Goal: Check status: Check status

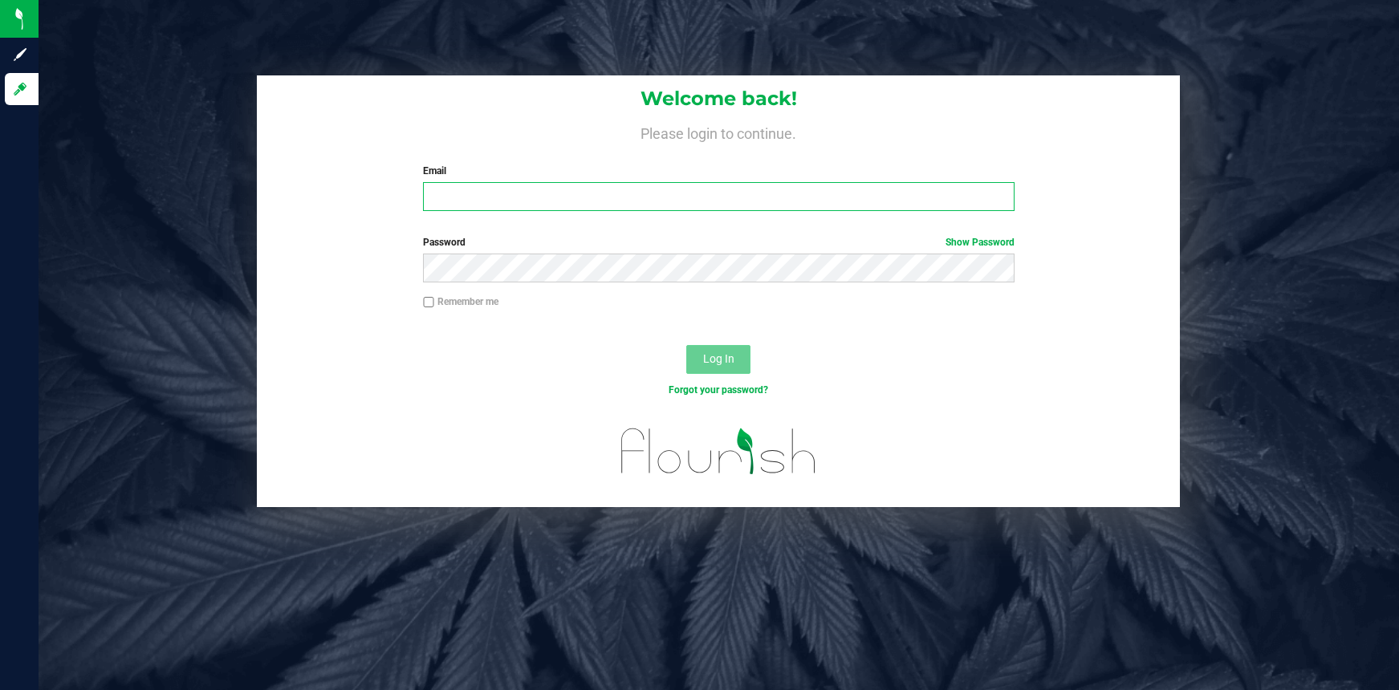
type input "[EMAIL_ADDRESS][DOMAIN_NAME]"
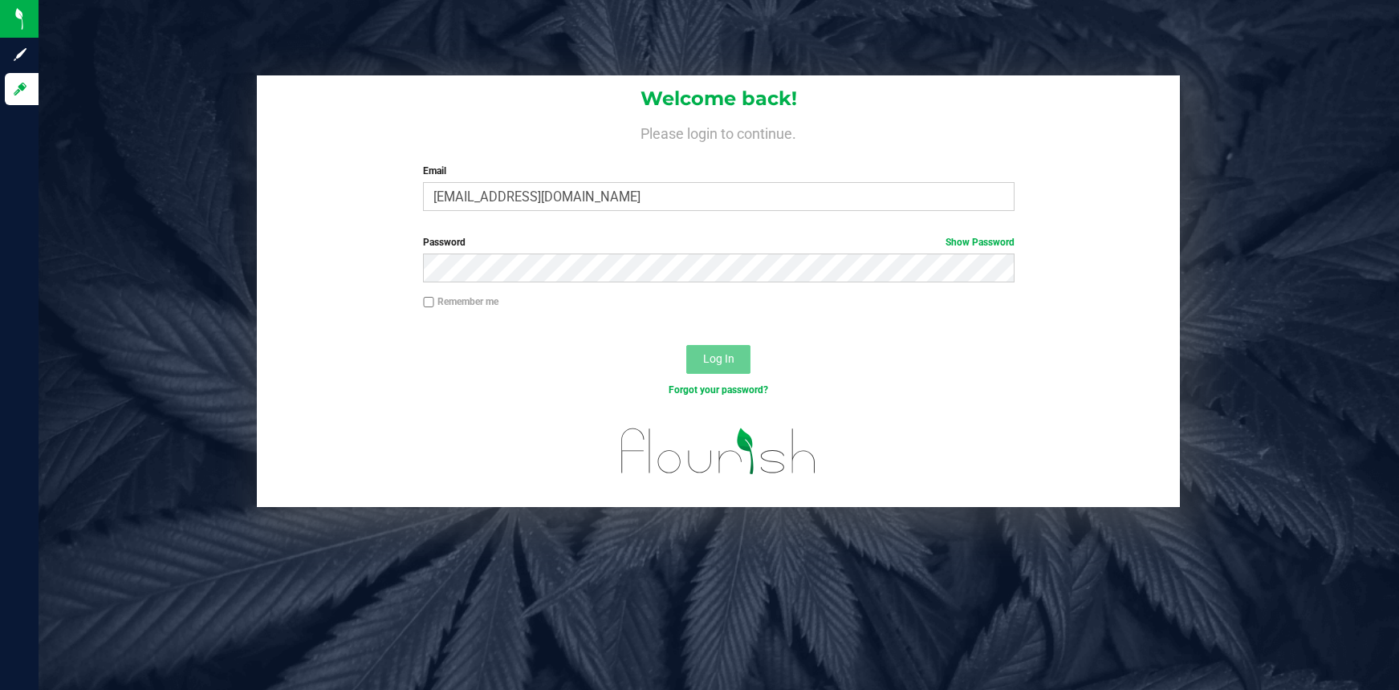
click at [732, 365] on button "Log In" at bounding box center [718, 359] width 64 height 29
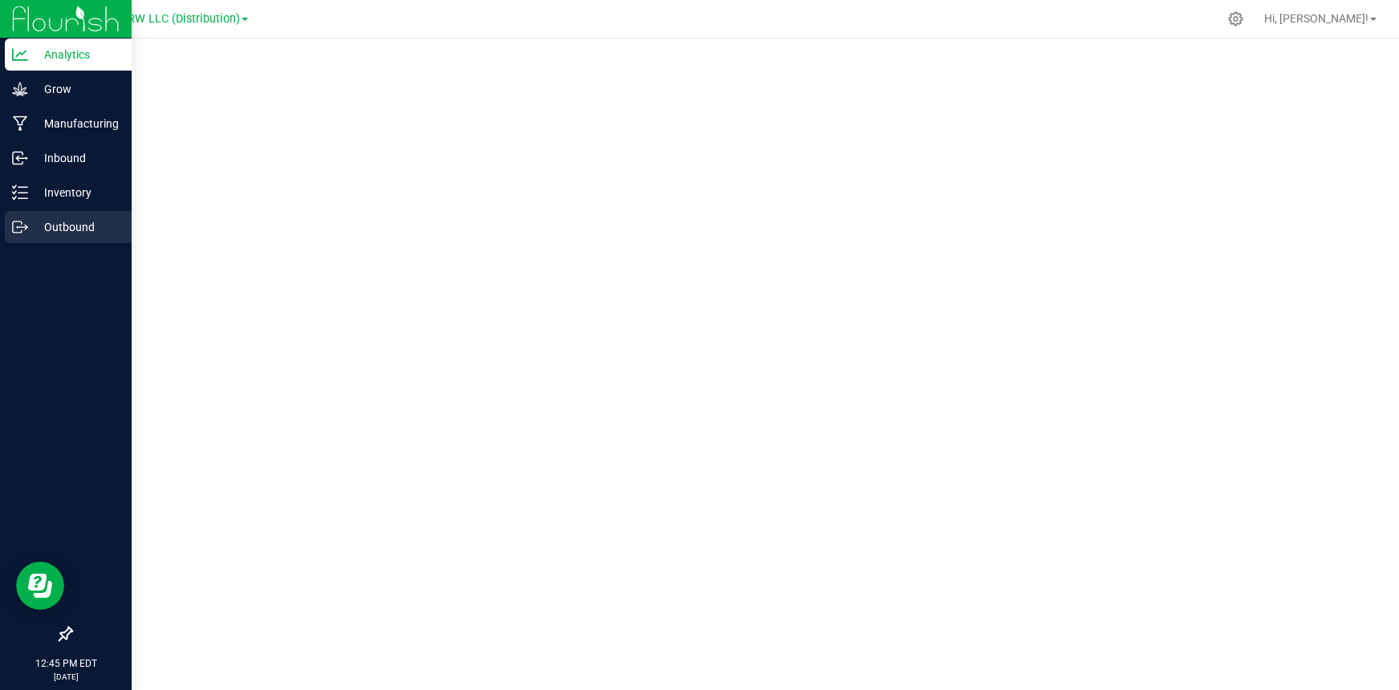
click at [22, 228] on icon at bounding box center [20, 227] width 16 height 16
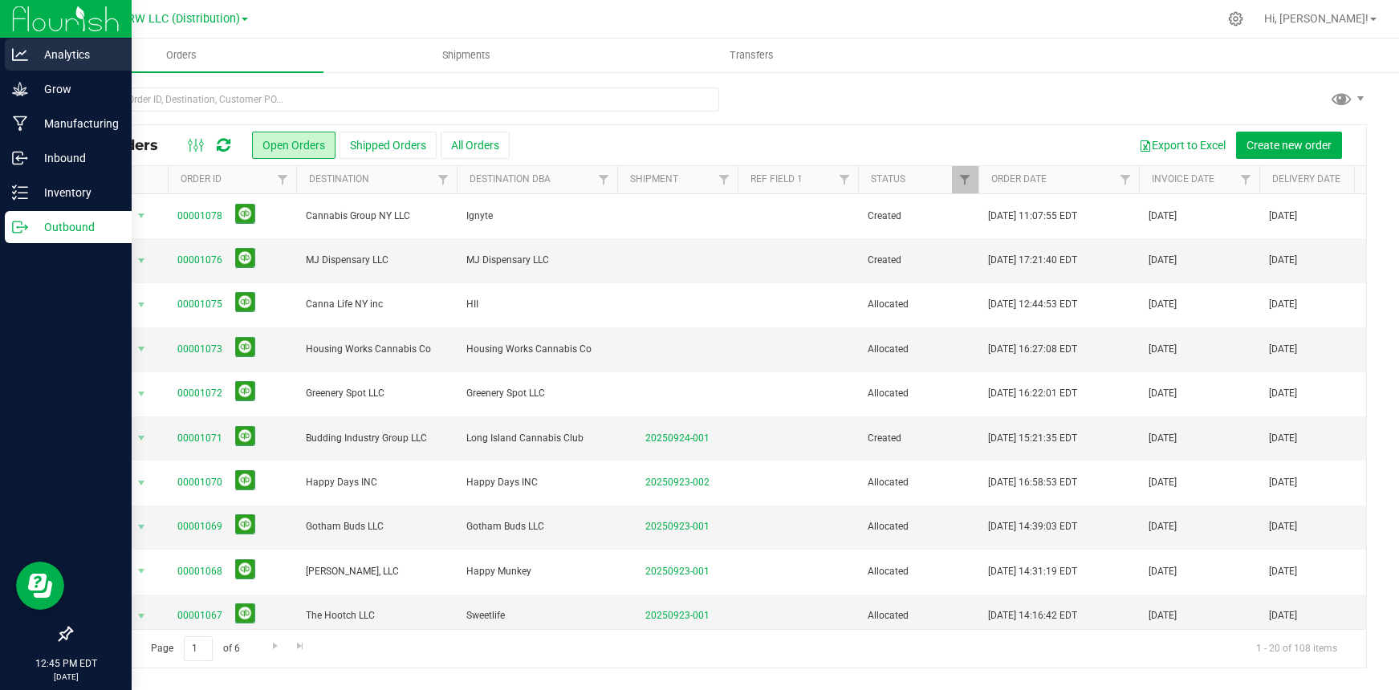
click at [18, 62] on icon at bounding box center [20, 55] width 16 height 16
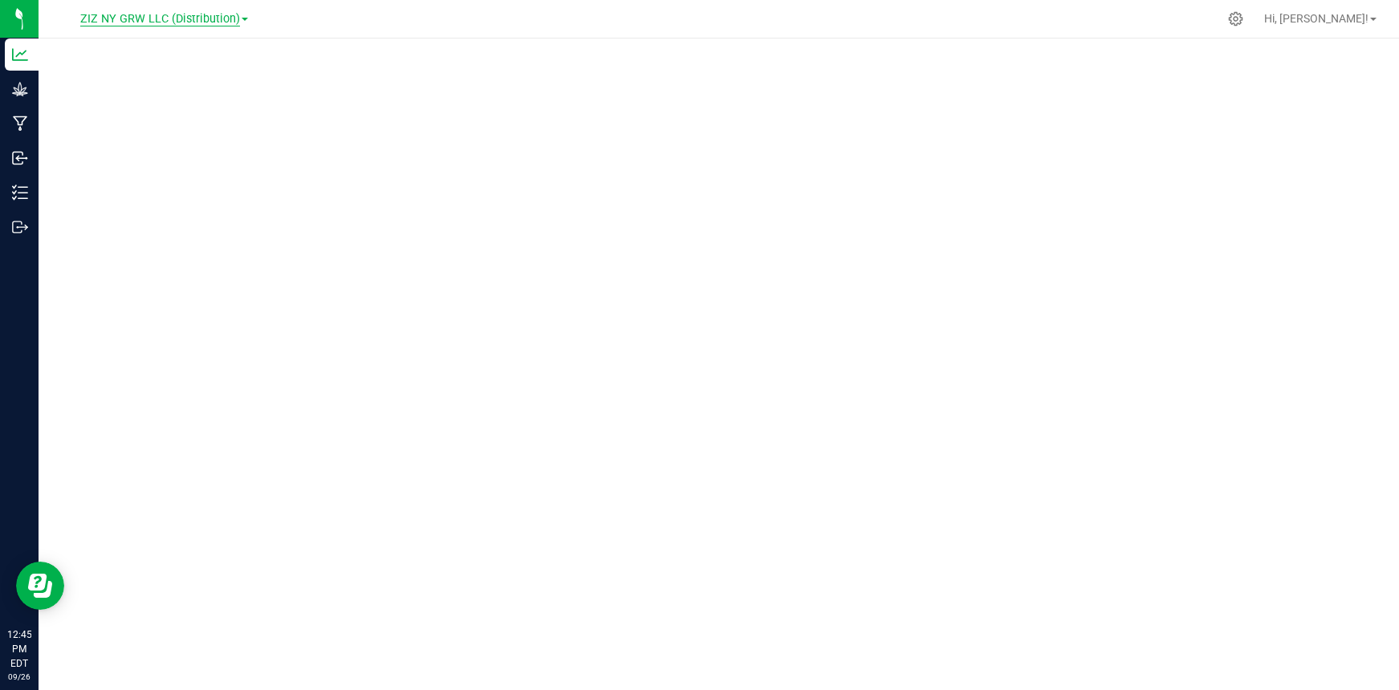
click at [201, 20] on span "ZIZ NY GRW LLC (Distribution)" at bounding box center [160, 19] width 160 height 14
click at [208, 173] on ul "Brooklyn Farm Cultivation Liberty Farm Processing ZIZ NY GRW LLC ZIZ NY GRW LLC…" at bounding box center [164, 109] width 234 height 157
click at [181, 20] on span "ZIZ NY GRW LLC (Distribution)" at bounding box center [160, 19] width 160 height 14
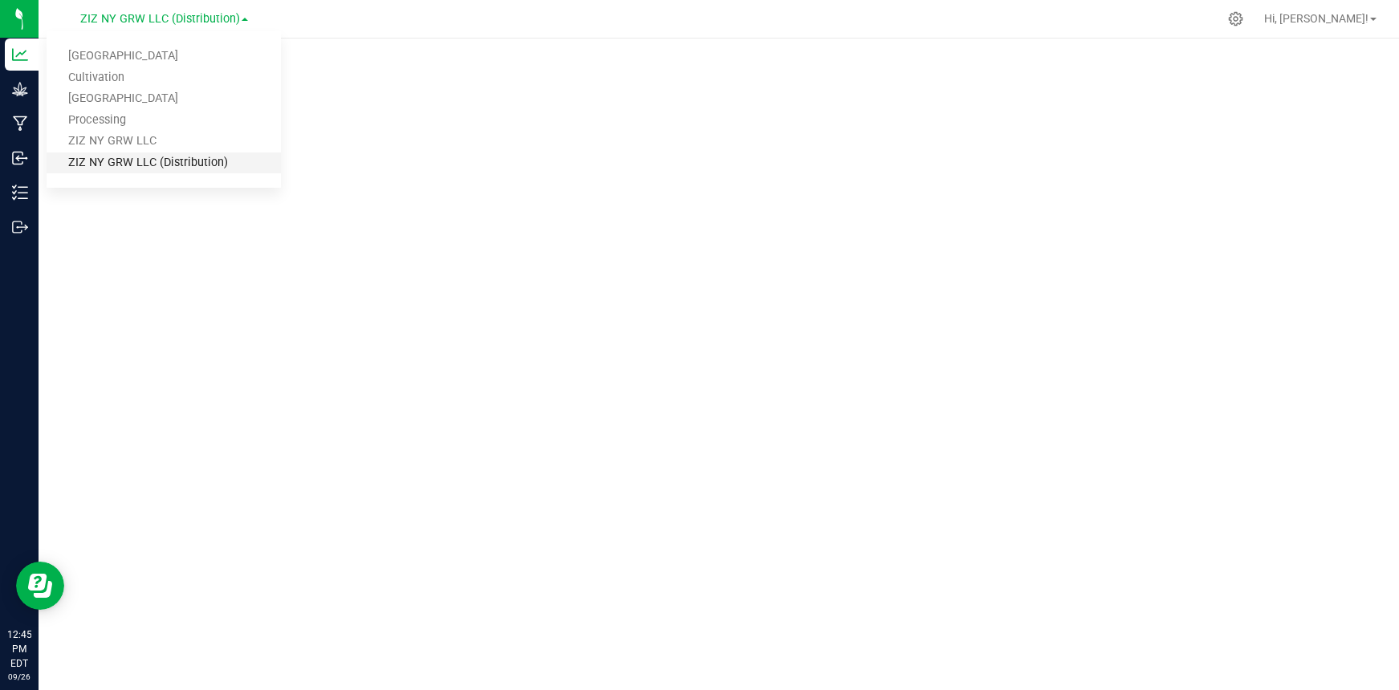
click at [201, 161] on link "ZIZ NY GRW LLC (Distribution)" at bounding box center [164, 163] width 234 height 22
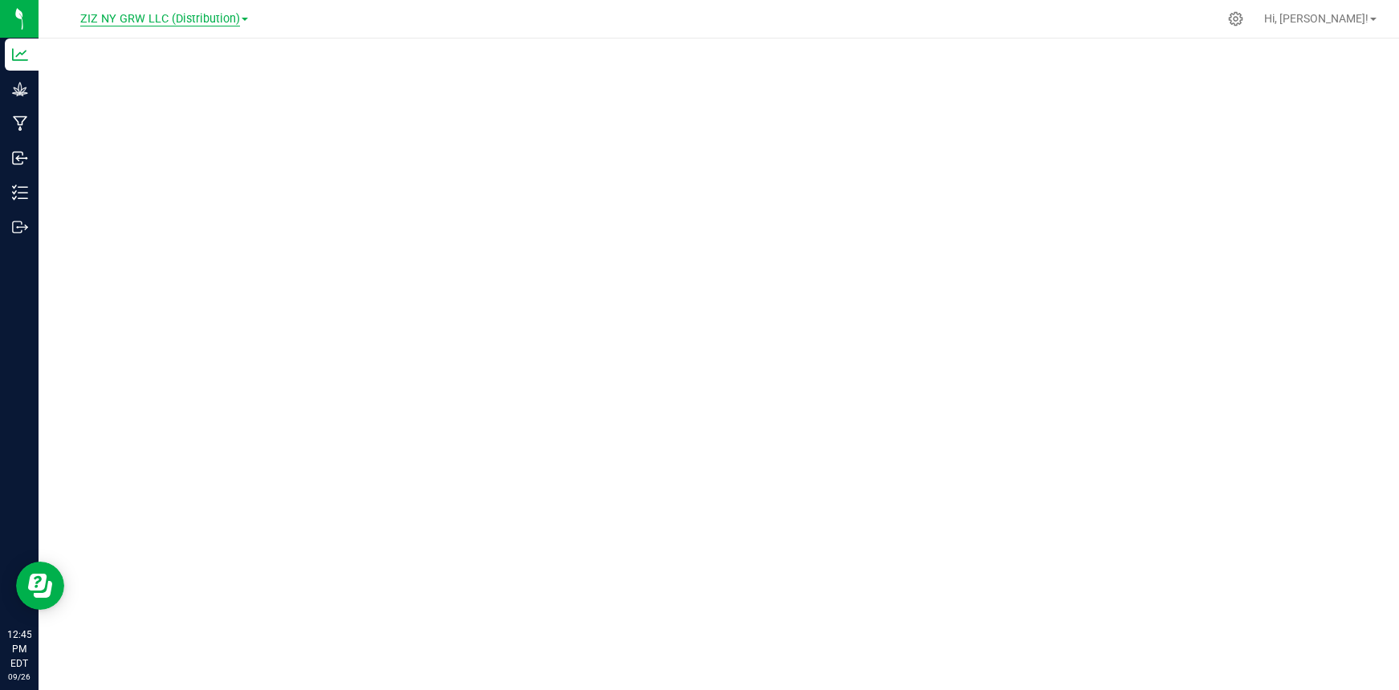
click at [148, 18] on span "ZIZ NY GRW LLC (Distribution)" at bounding box center [160, 19] width 160 height 14
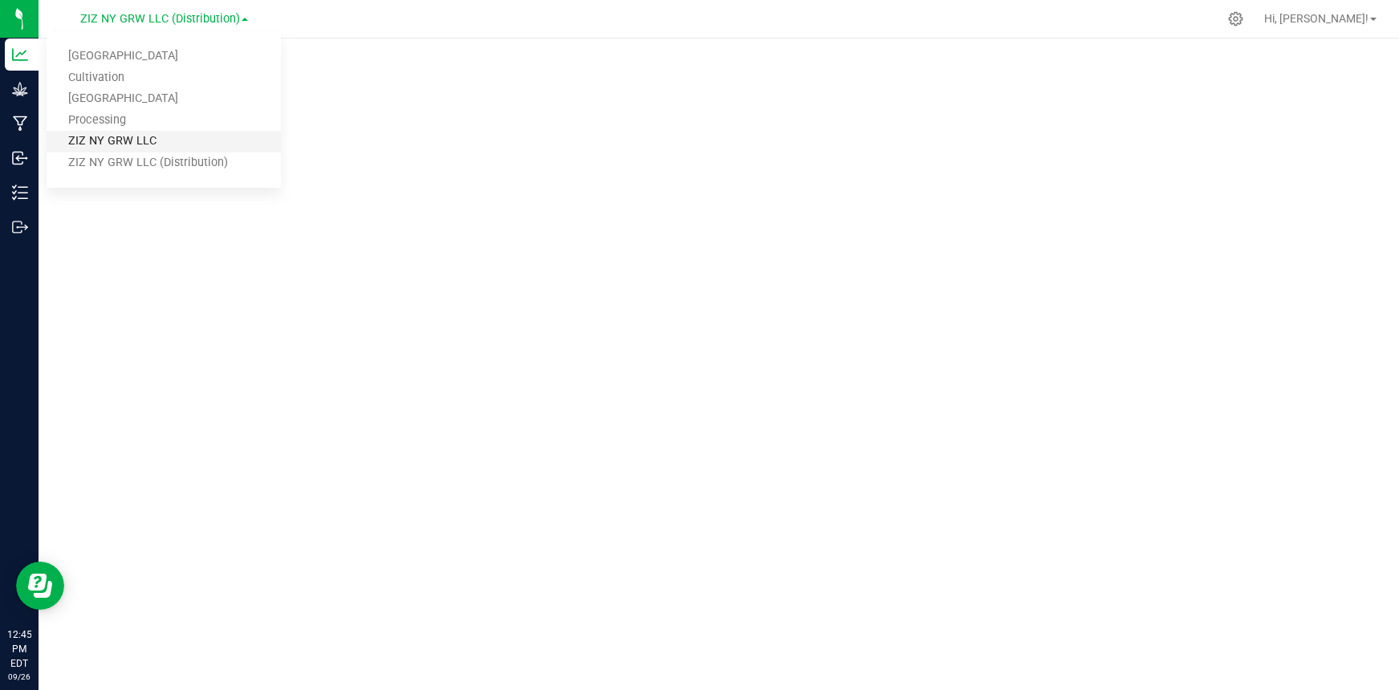
click at [116, 141] on link "ZIZ NY GRW LLC" at bounding box center [164, 142] width 234 height 22
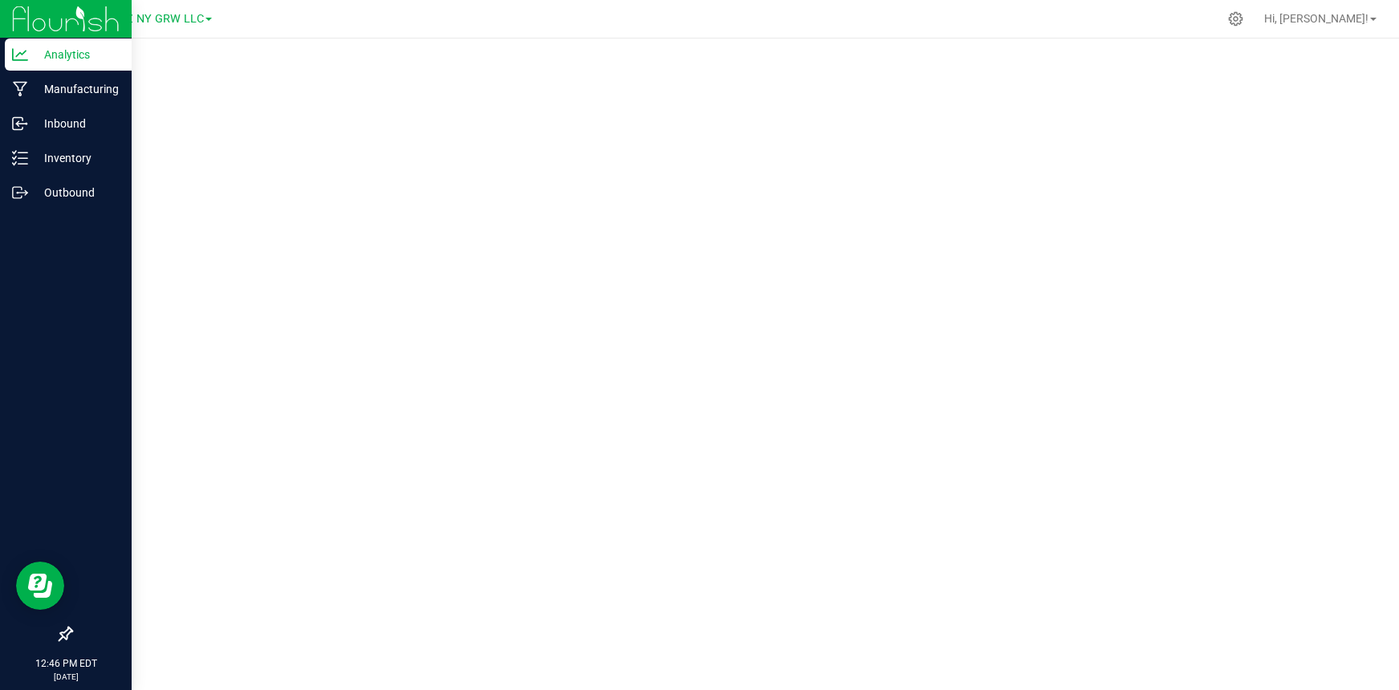
click at [70, 62] on p "Analytics" at bounding box center [76, 54] width 96 height 19
click at [59, 55] on p "Analytics" at bounding box center [76, 54] width 96 height 19
click at [60, 92] on p "Manufacturing" at bounding box center [76, 88] width 96 height 19
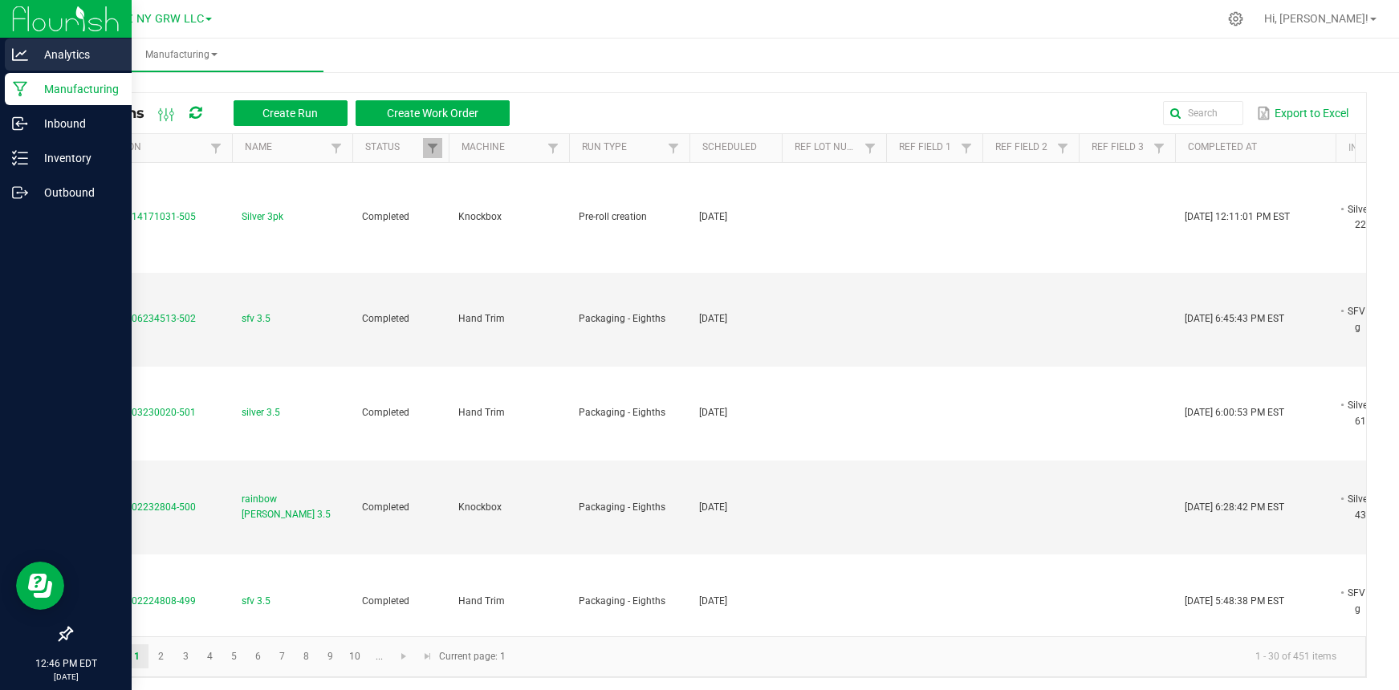
click at [72, 60] on p "Analytics" at bounding box center [76, 54] width 96 height 19
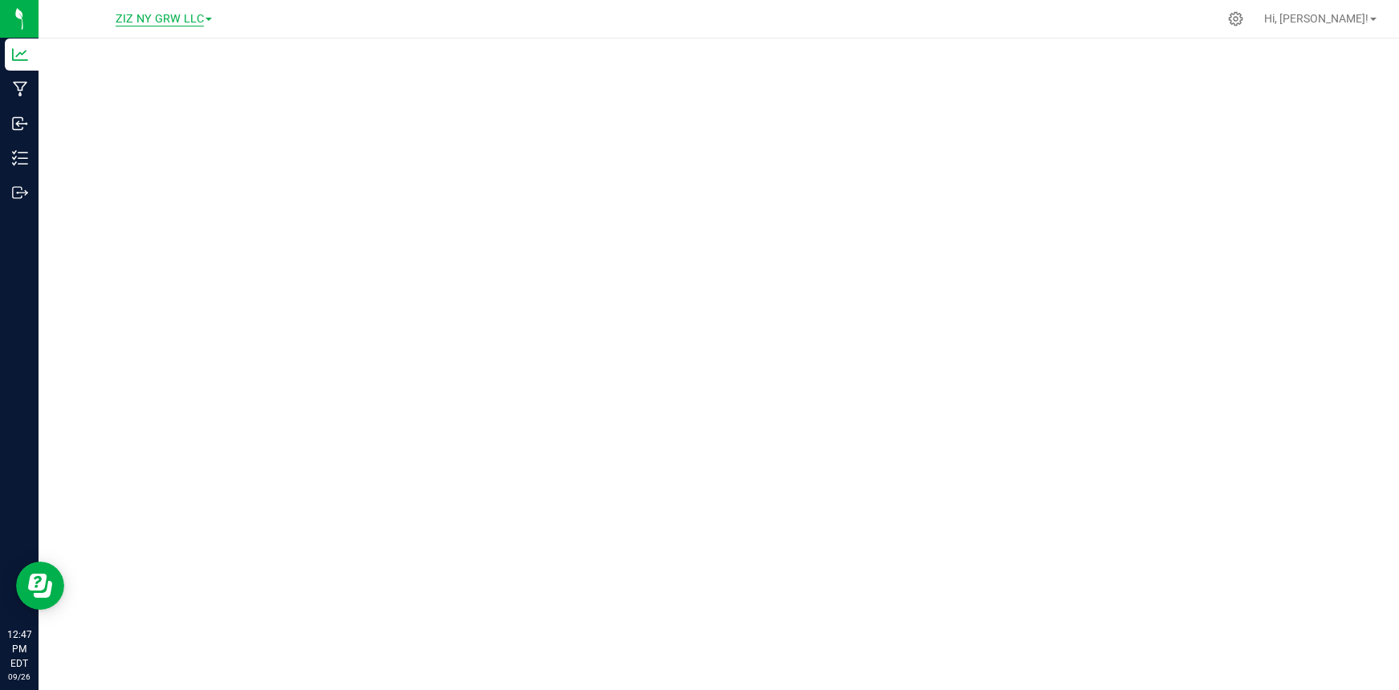
click at [150, 21] on span "ZIZ NY GRW LLC" at bounding box center [160, 19] width 88 height 14
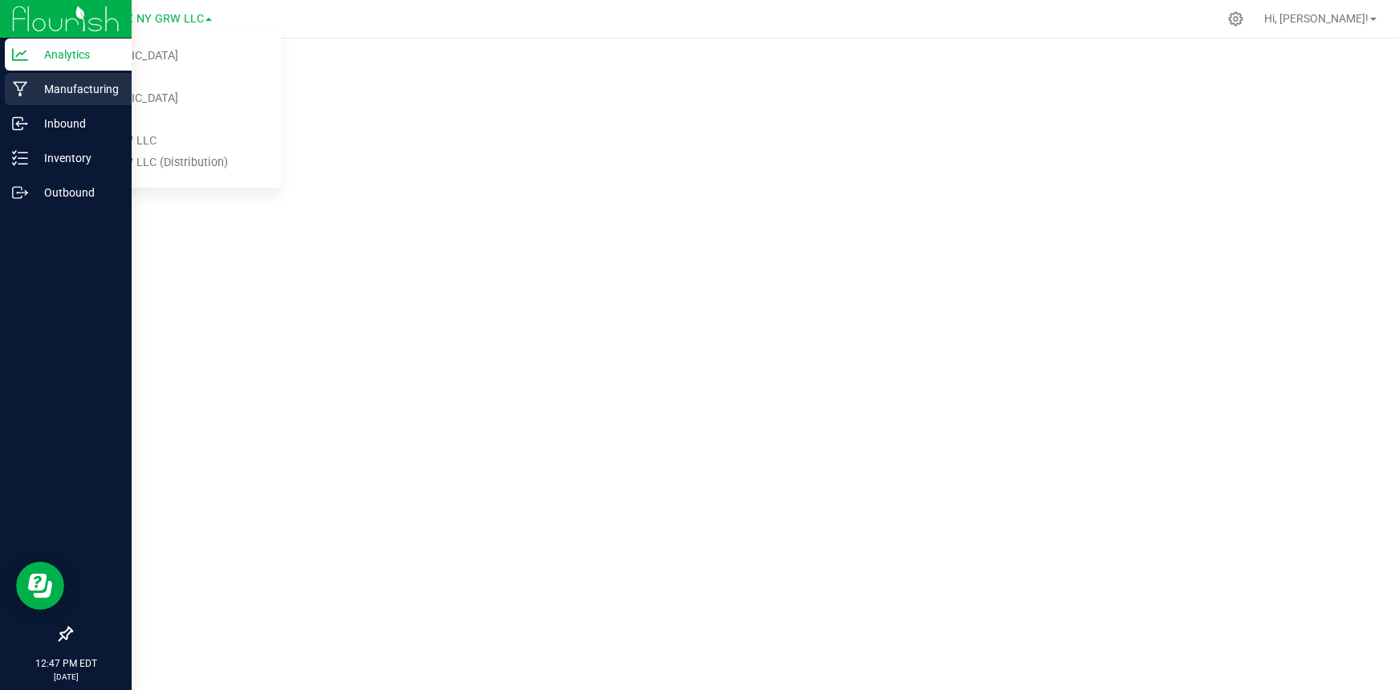
click at [69, 90] on p "Manufacturing" at bounding box center [76, 88] width 96 height 19
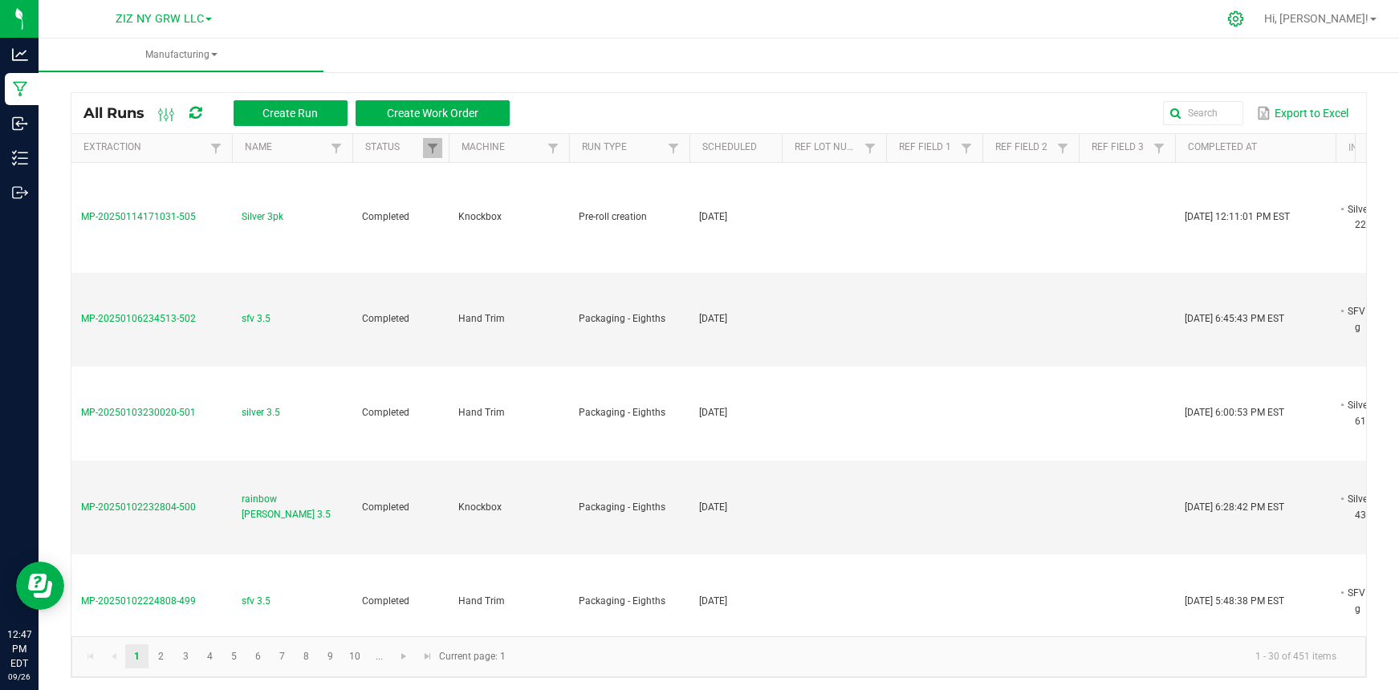
click at [1247, 18] on div at bounding box center [1236, 18] width 22 height 17
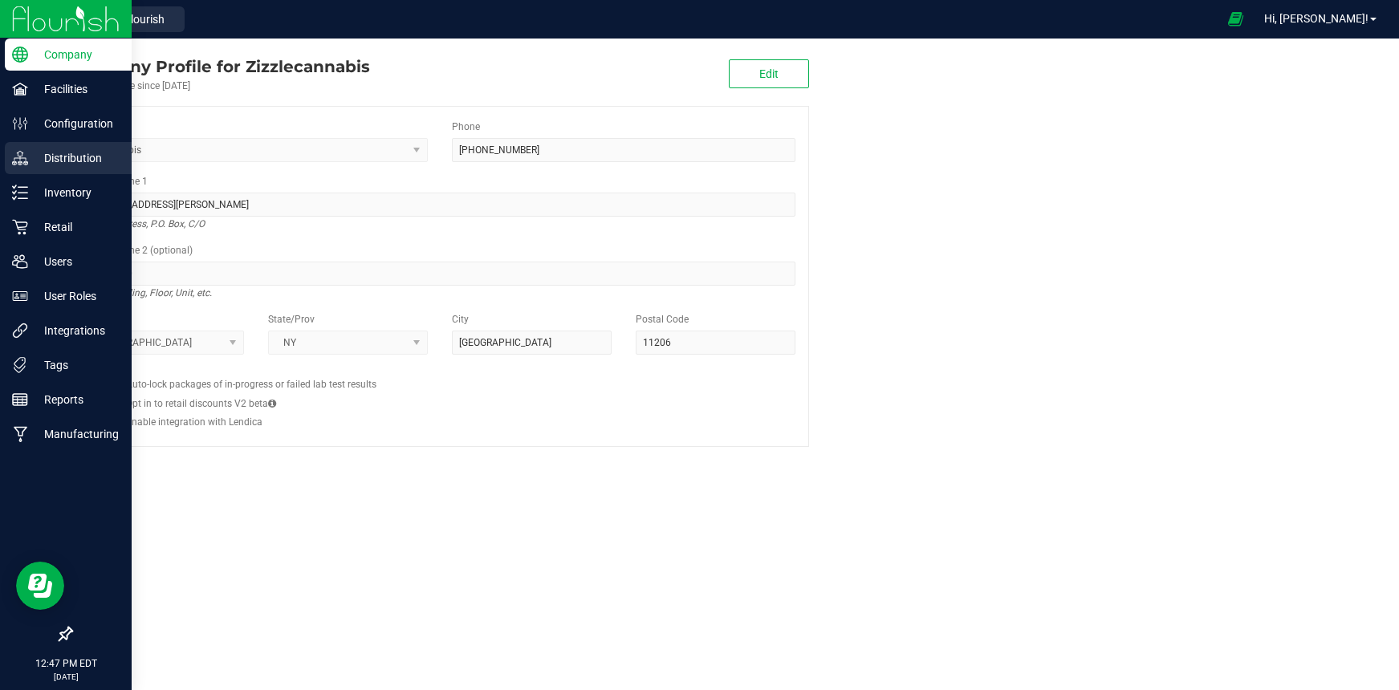
click at [59, 159] on p "Distribution" at bounding box center [76, 157] width 96 height 19
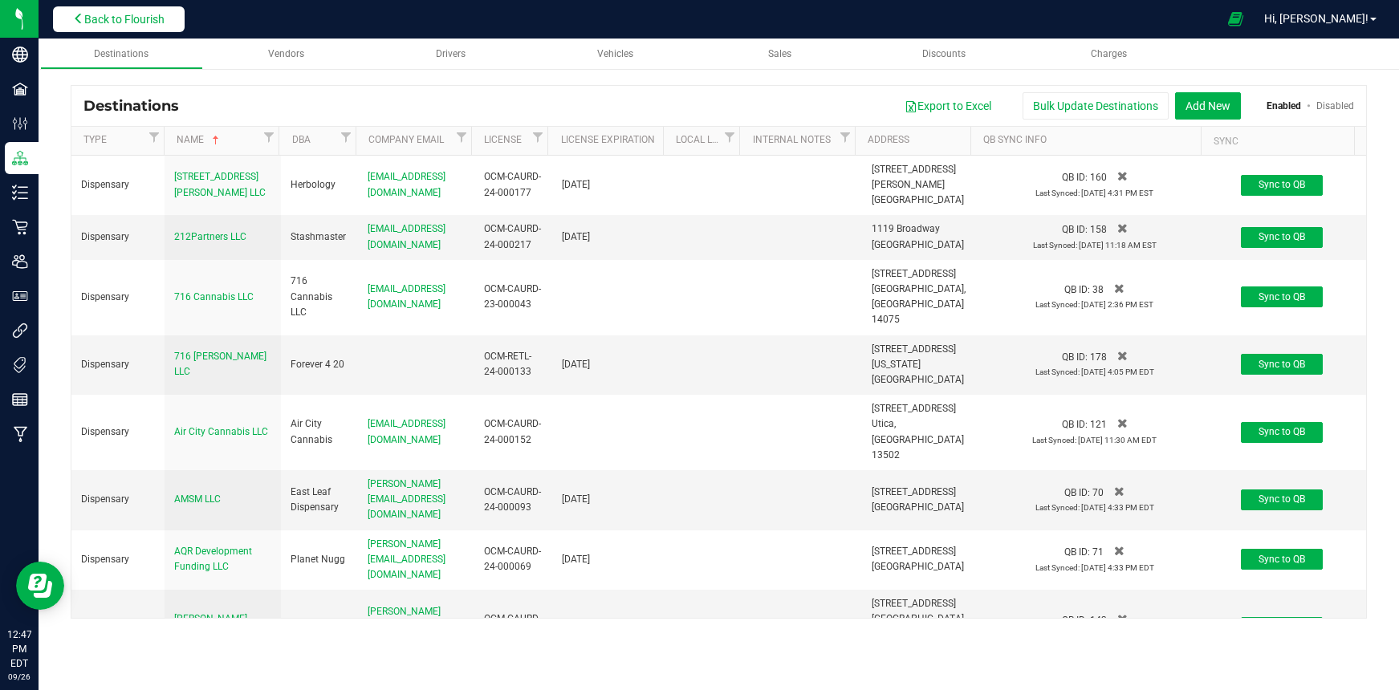
click at [148, 22] on span "Back to Flourish" at bounding box center [124, 19] width 80 height 13
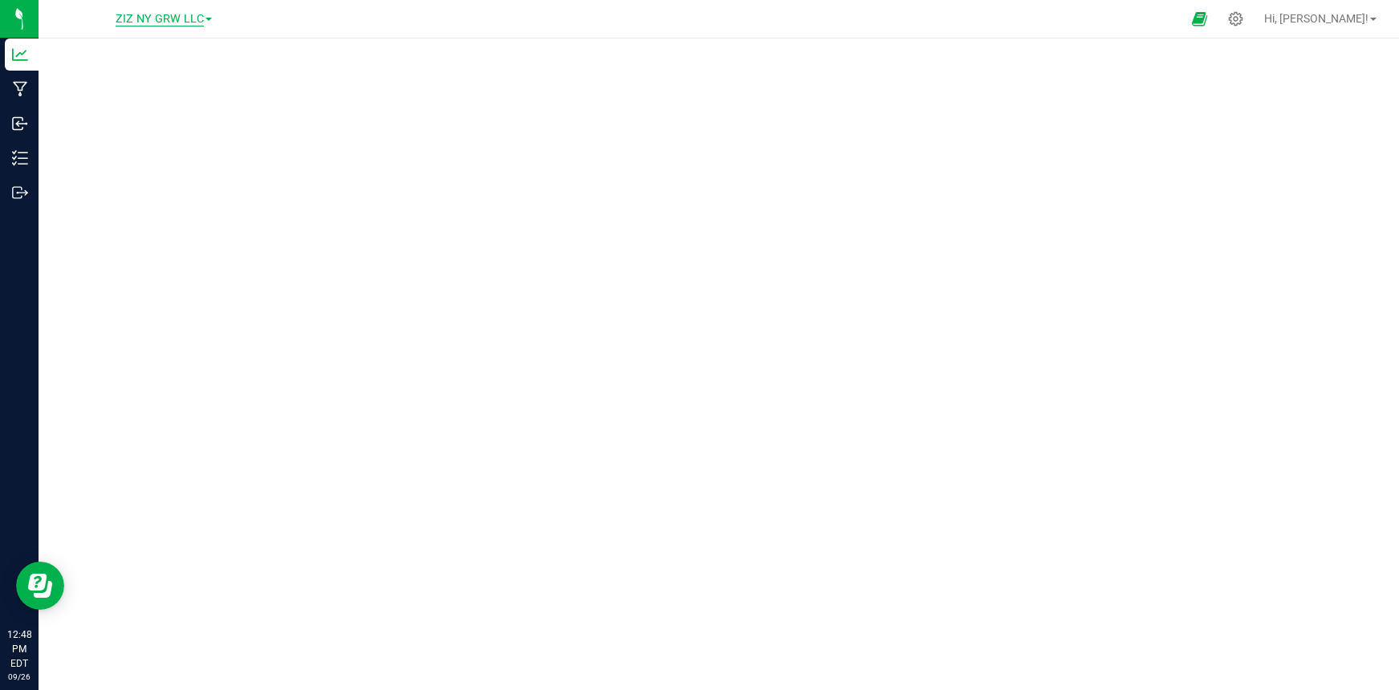
click at [179, 18] on span "ZIZ NY GRW LLC" at bounding box center [160, 19] width 88 height 14
click at [1244, 25] on icon at bounding box center [1235, 18] width 17 height 17
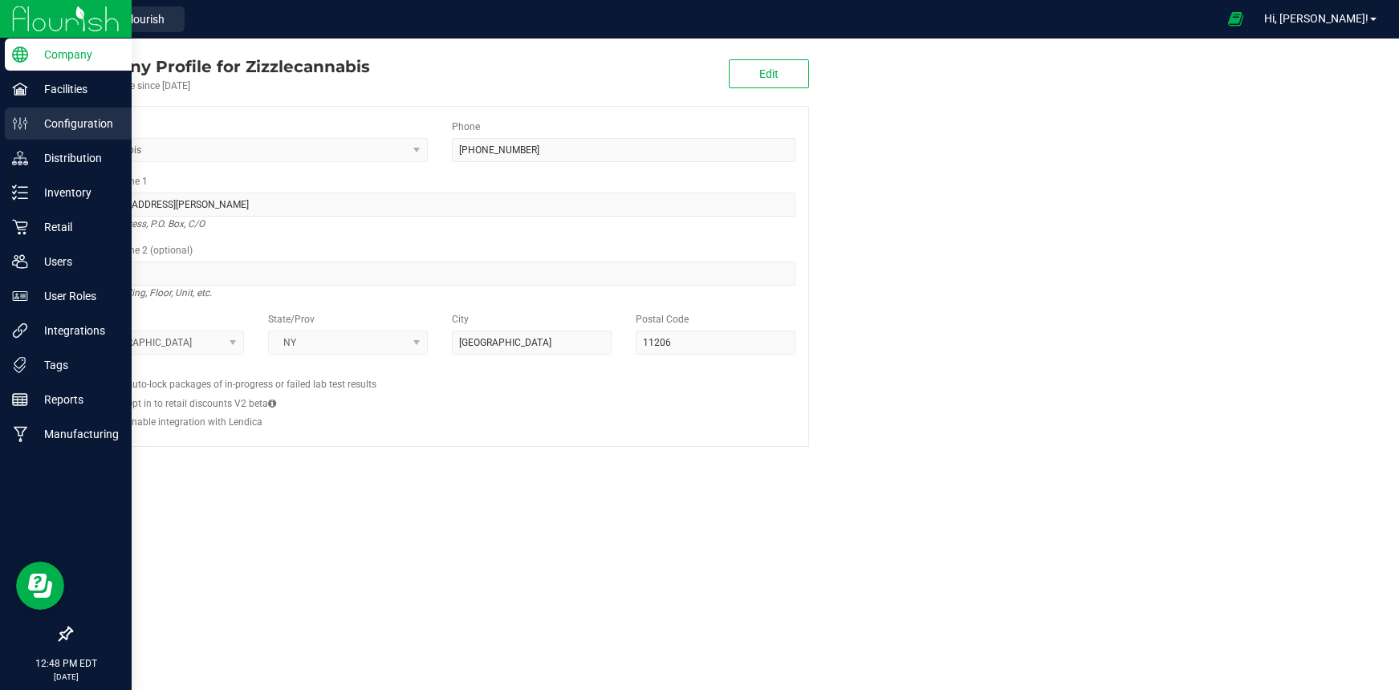
click at [26, 126] on icon at bounding box center [20, 124] width 16 height 16
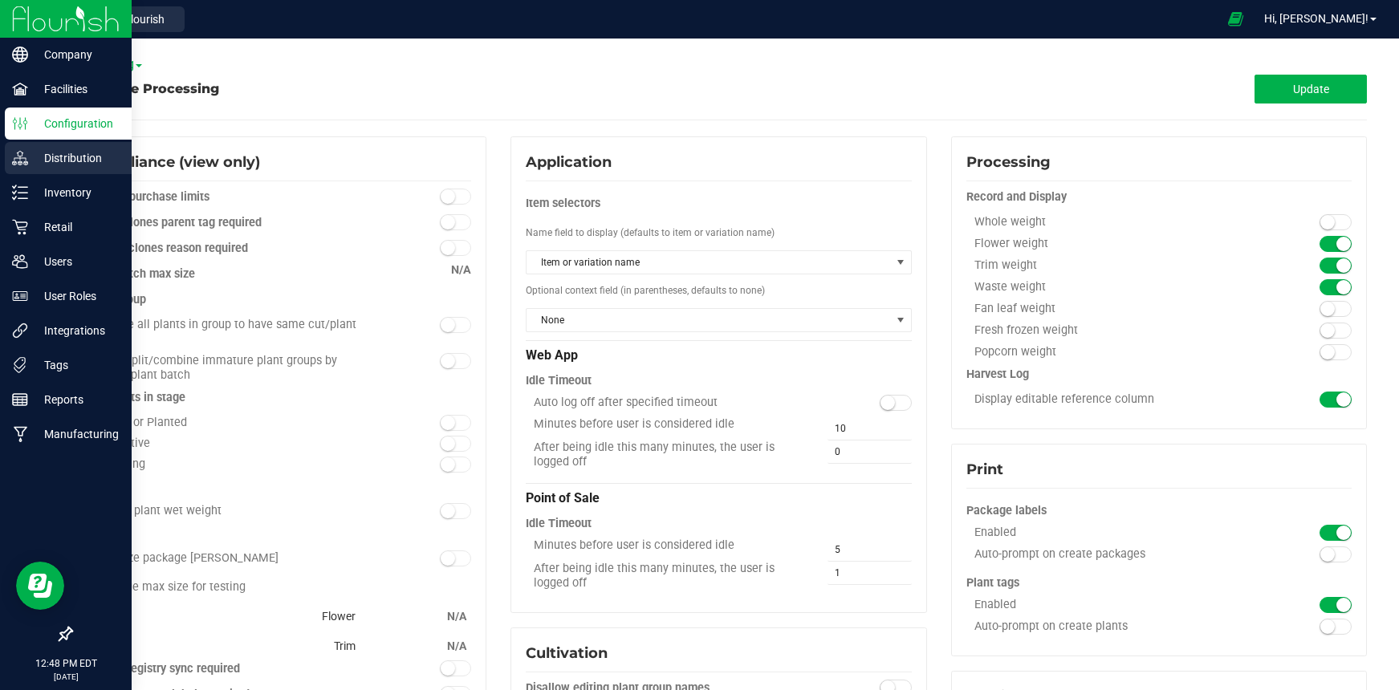
click at [71, 160] on p "Distribution" at bounding box center [76, 157] width 96 height 19
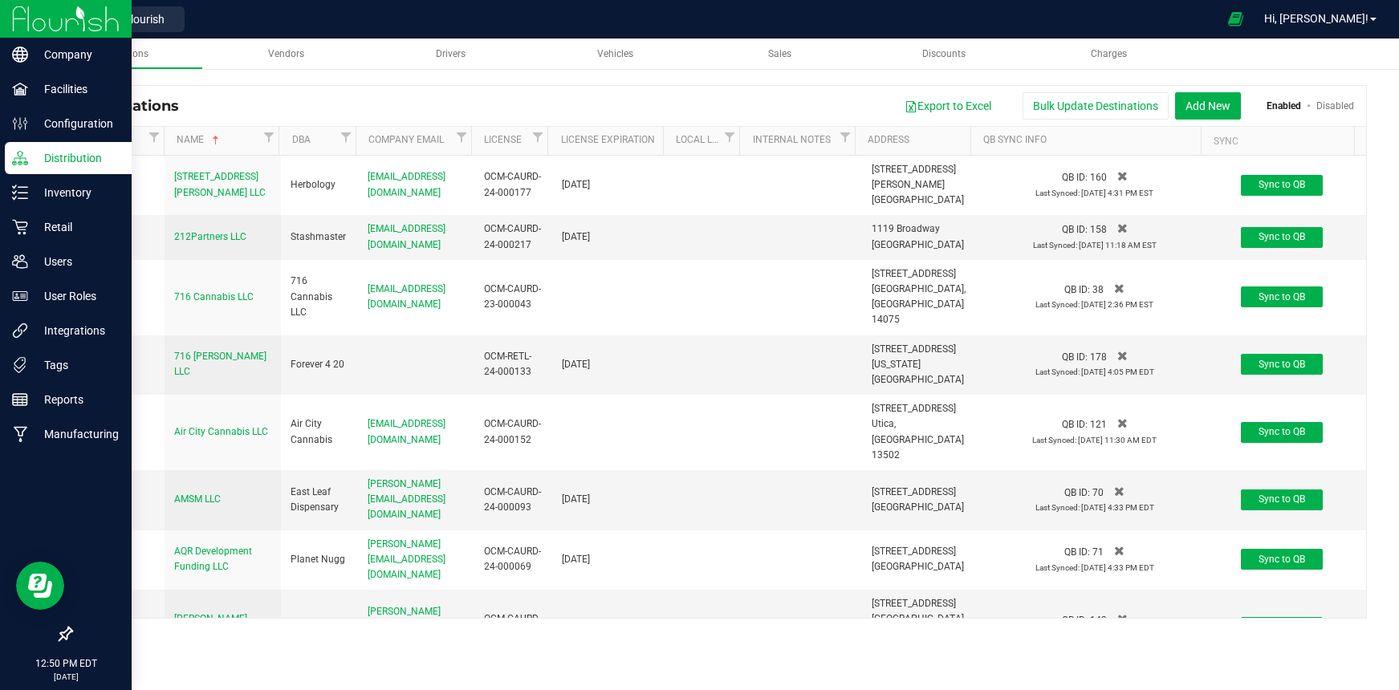
scroll to position [3, 0]
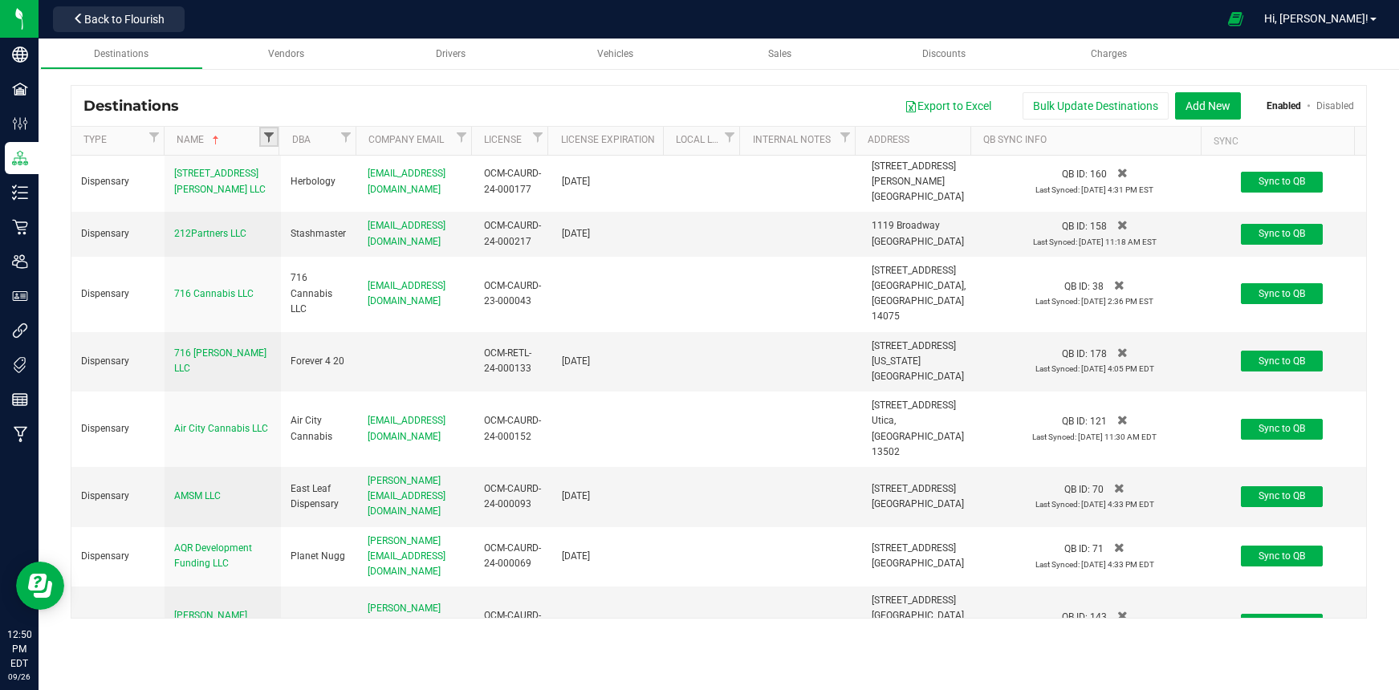
click at [270, 137] on span "Filter" at bounding box center [268, 137] width 13 height 13
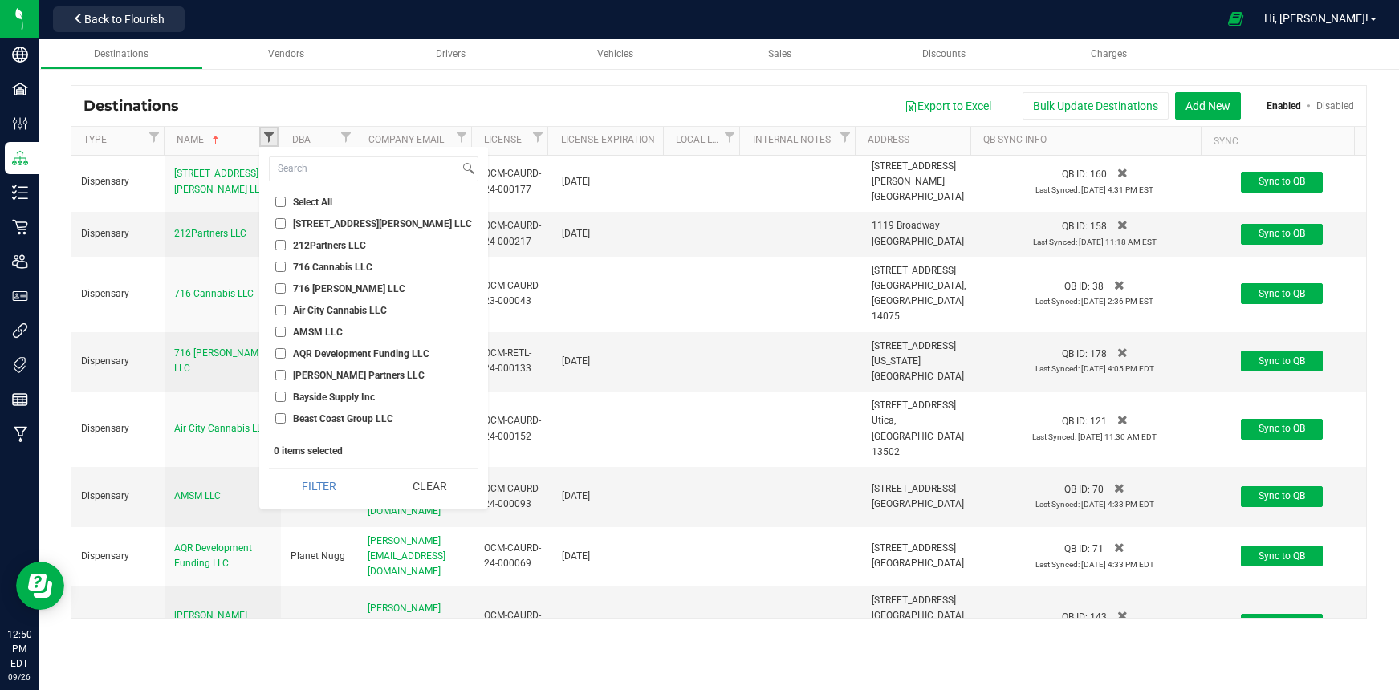
click at [270, 136] on span "Filter" at bounding box center [268, 137] width 13 height 13
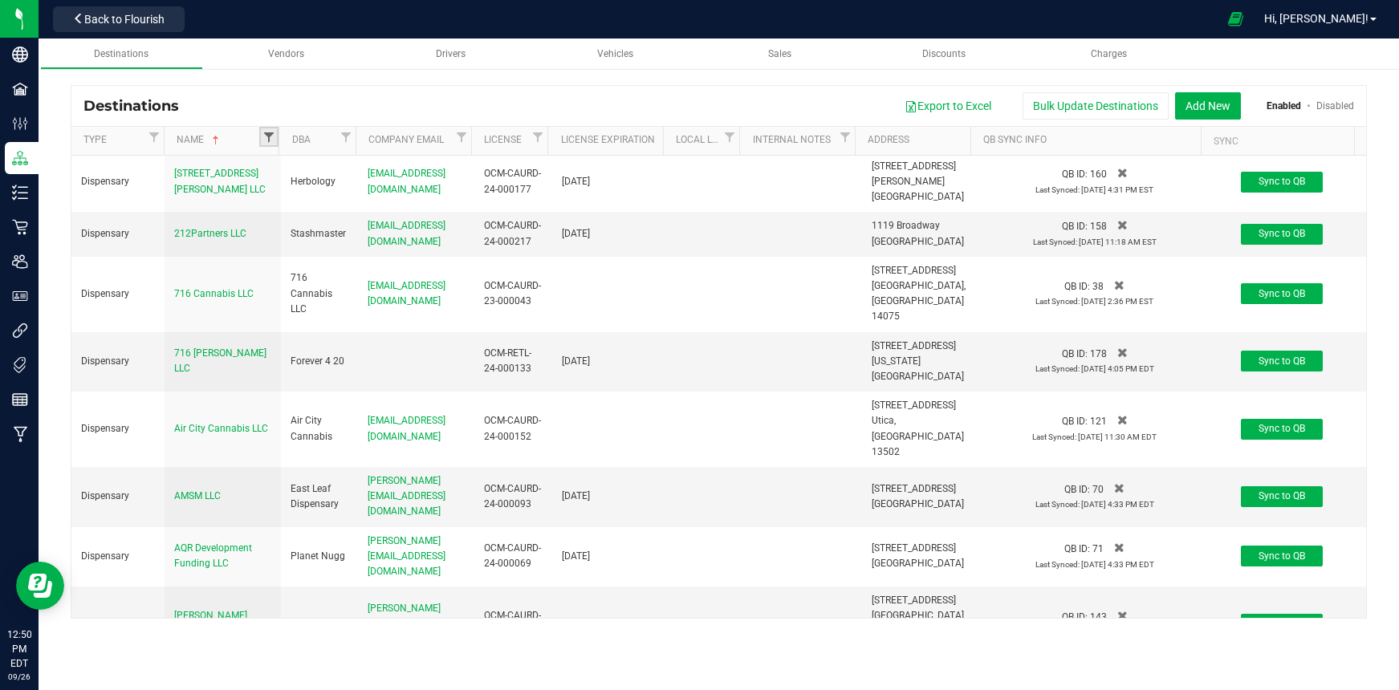
click at [268, 138] on span "Filter" at bounding box center [268, 137] width 13 height 13
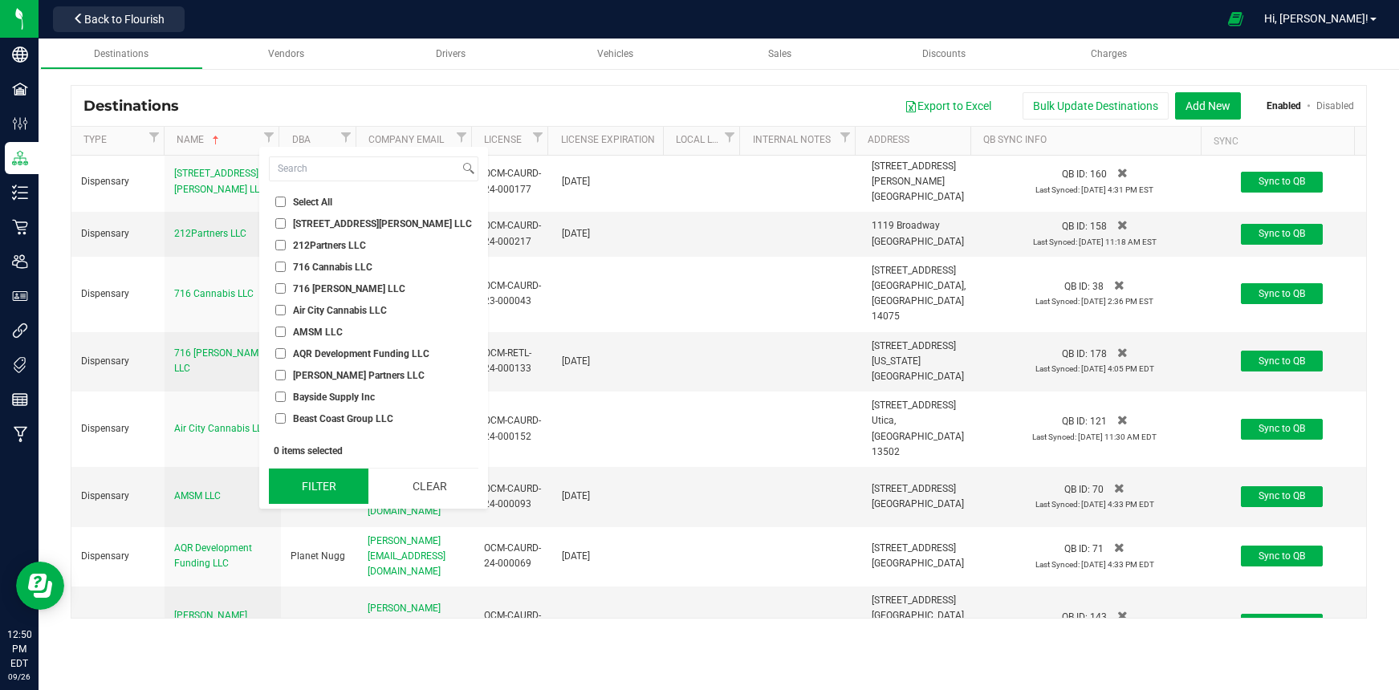
click at [328, 492] on button "Filter" at bounding box center [318, 486] width 99 height 35
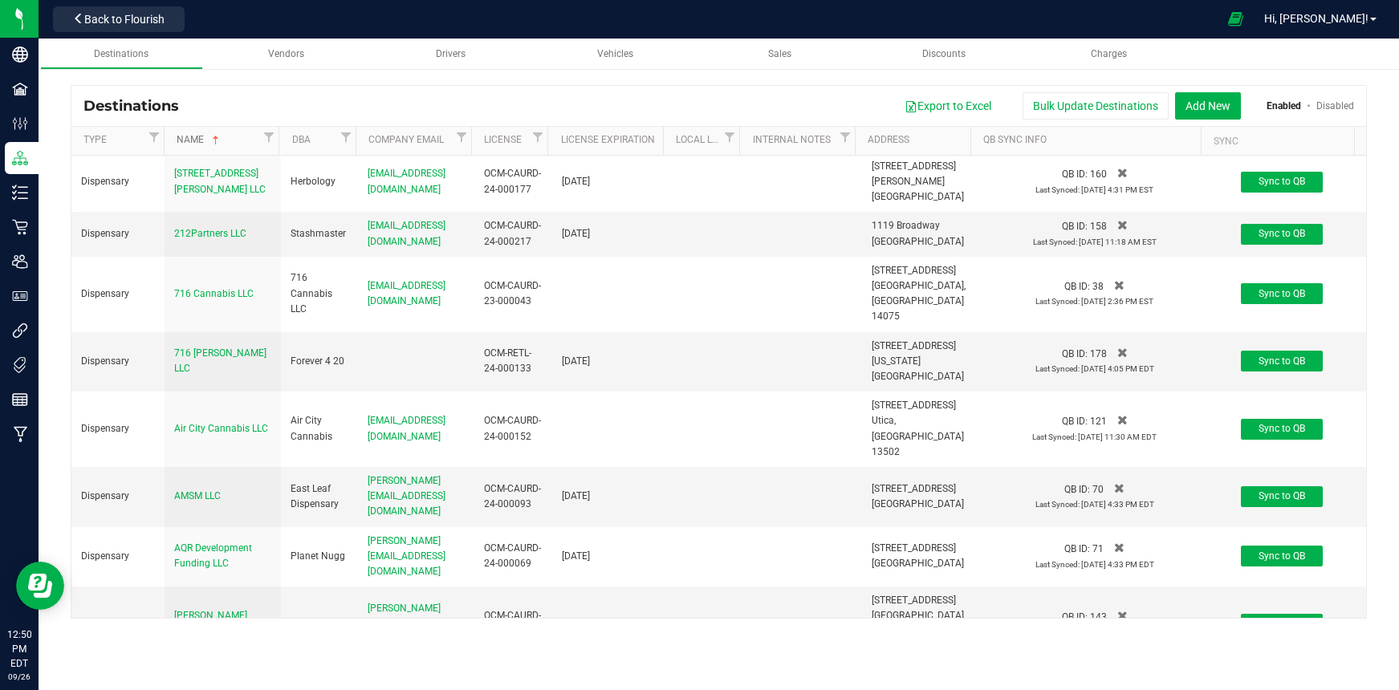
drag, startPoint x: 214, startPoint y: 138, endPoint x: 192, endPoint y: 141, distance: 22.7
click at [216, 138] on span at bounding box center [215, 140] width 13 height 13
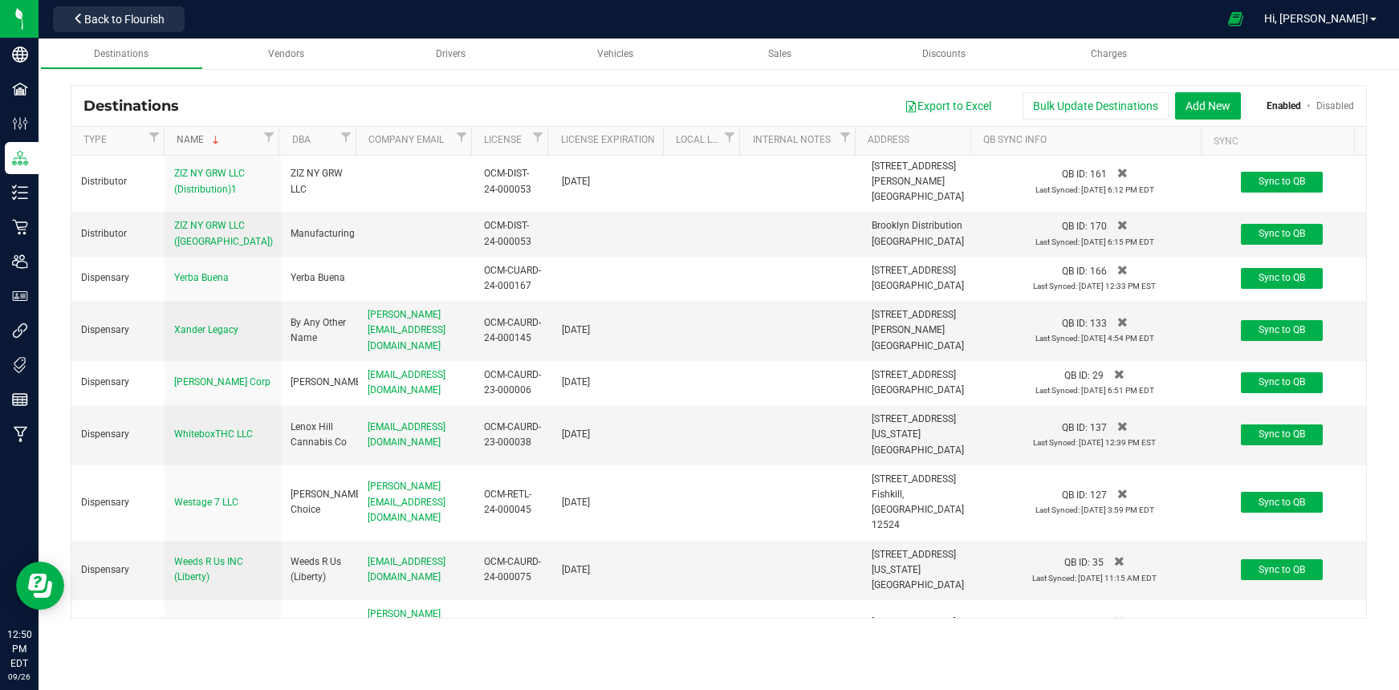
click at [192, 141] on link "Name" at bounding box center [218, 140] width 83 height 13
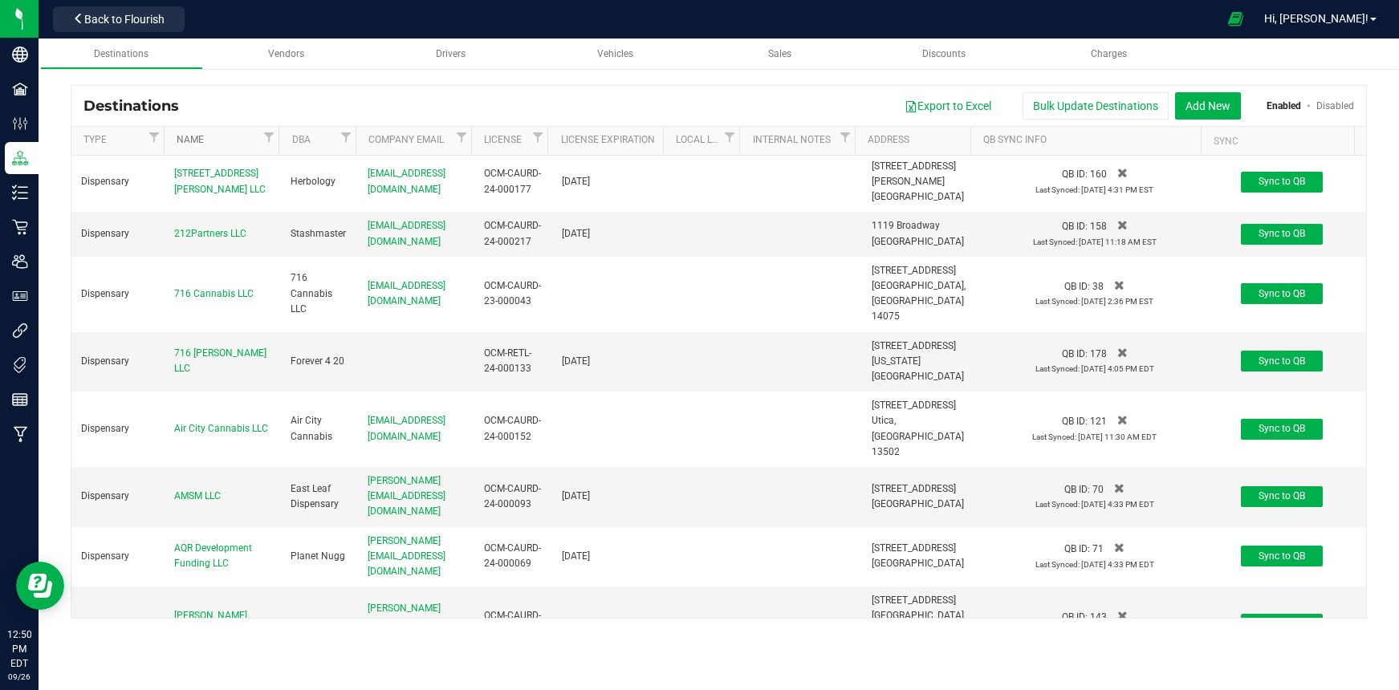
click at [192, 141] on link "Name" at bounding box center [218, 140] width 83 height 13
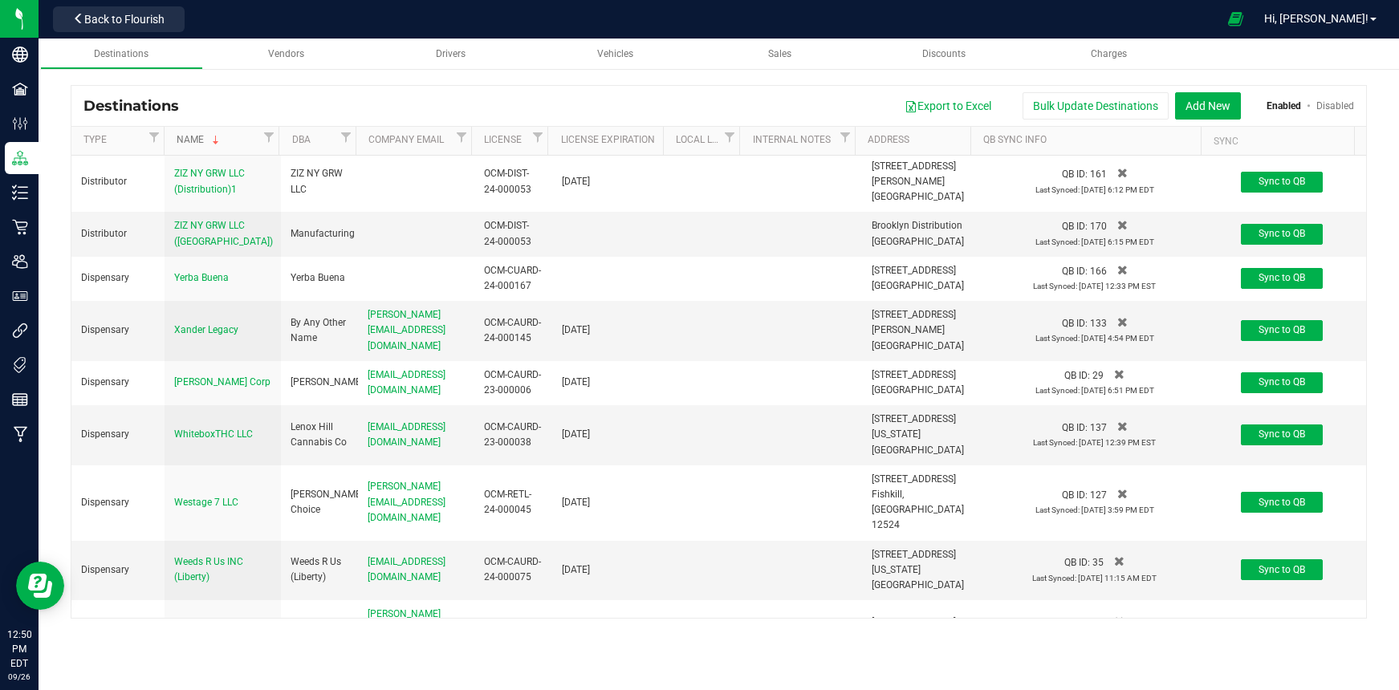
click at [192, 141] on link "Name" at bounding box center [218, 140] width 83 height 13
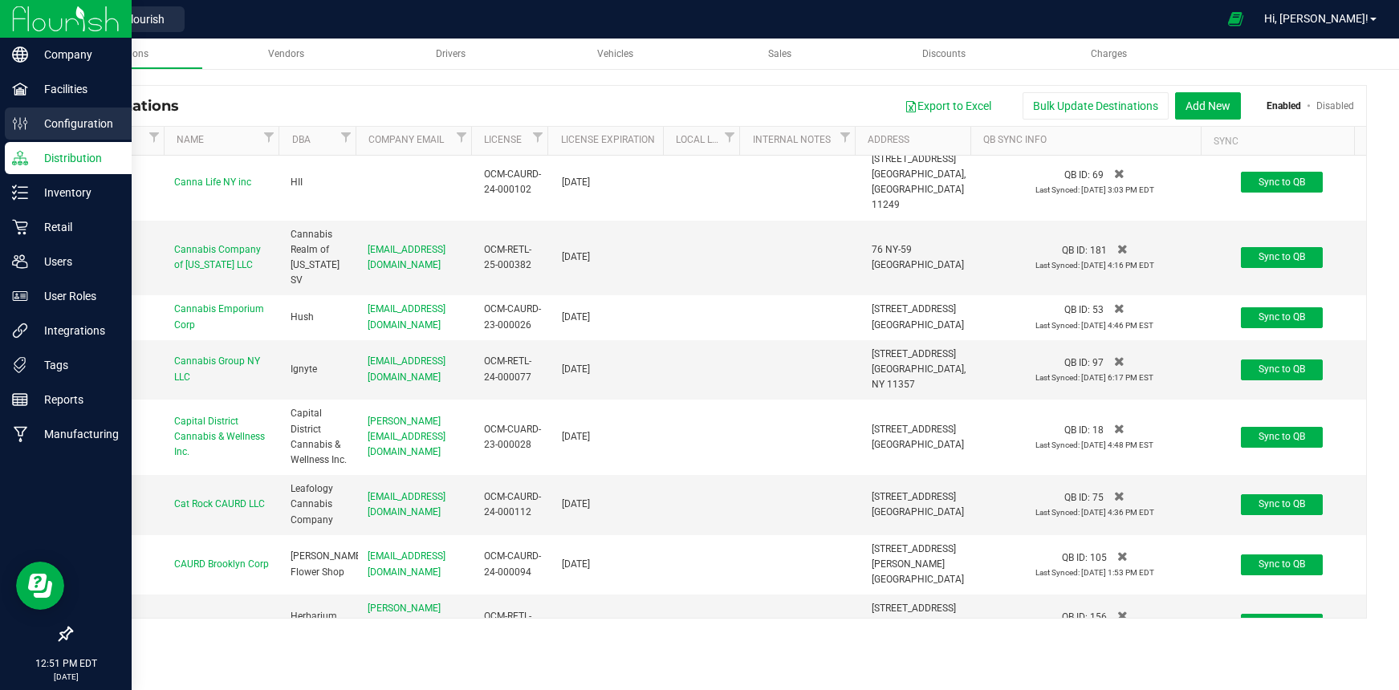
scroll to position [1482, 0]
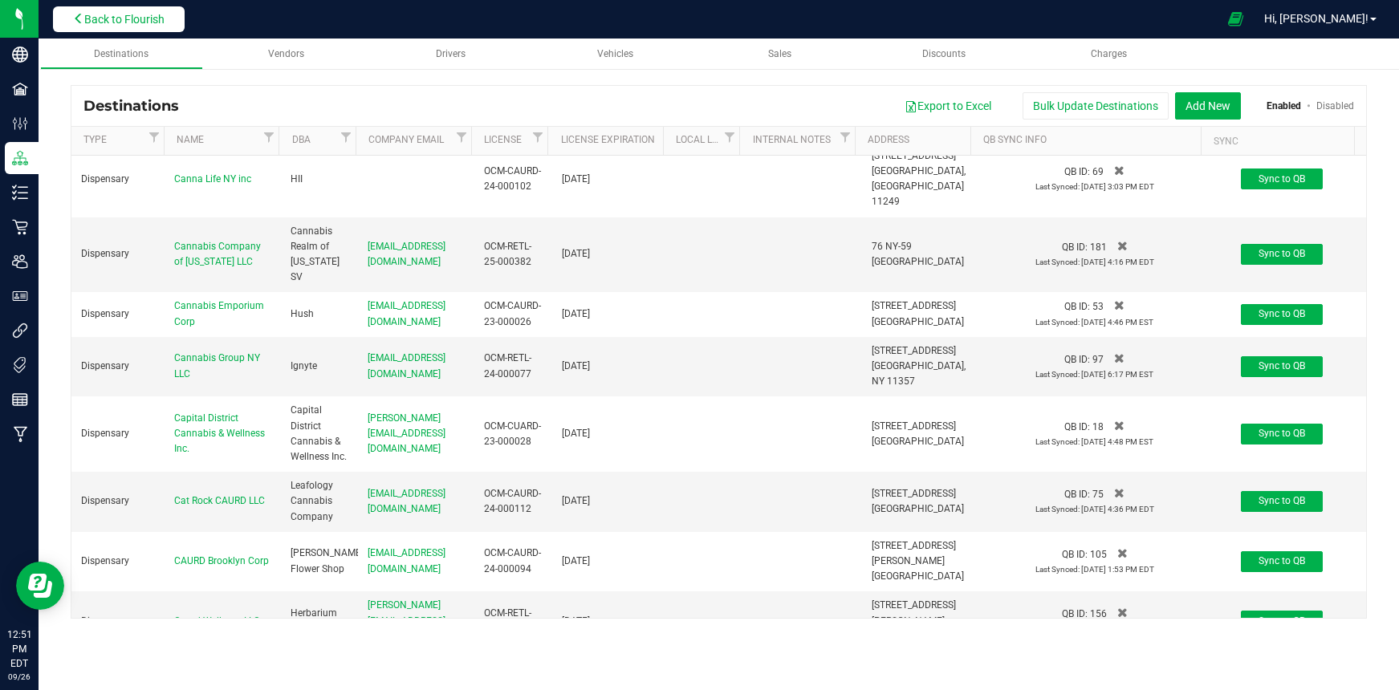
click at [151, 29] on button "Back to Flourish" at bounding box center [119, 19] width 132 height 26
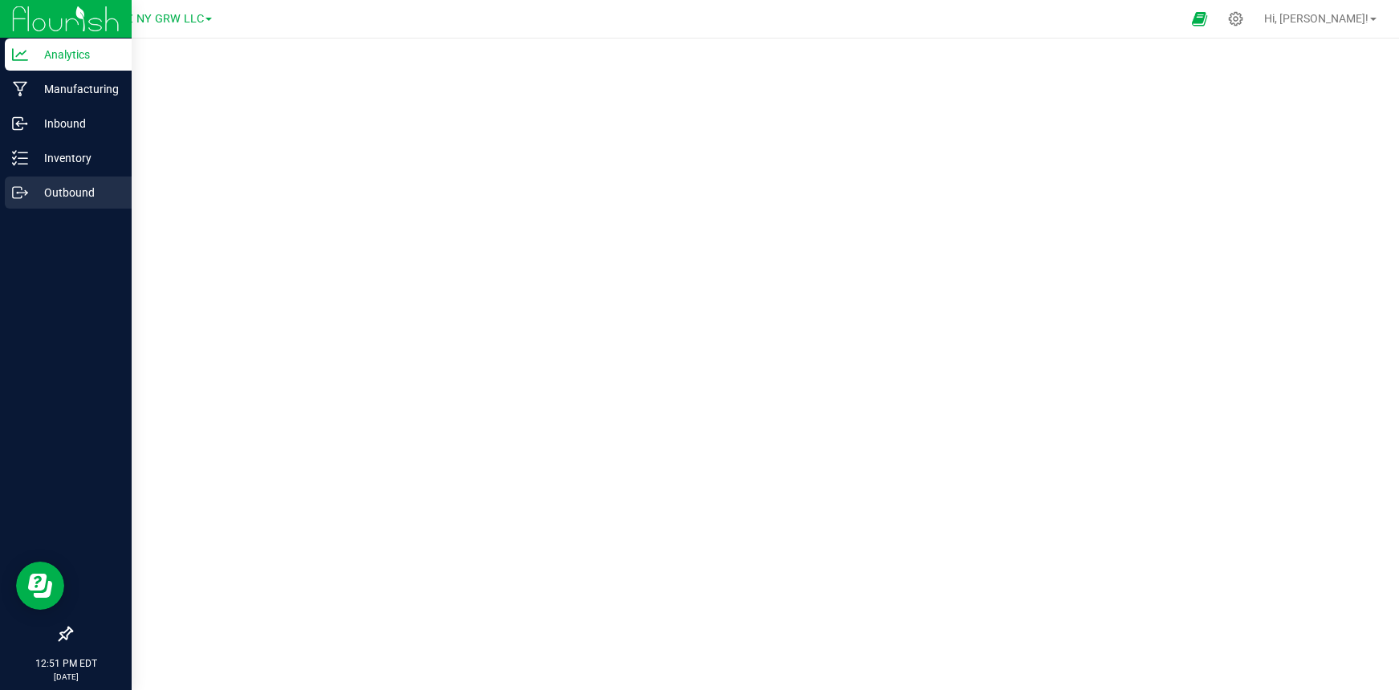
click at [47, 197] on p "Outbound" at bounding box center [76, 192] width 96 height 19
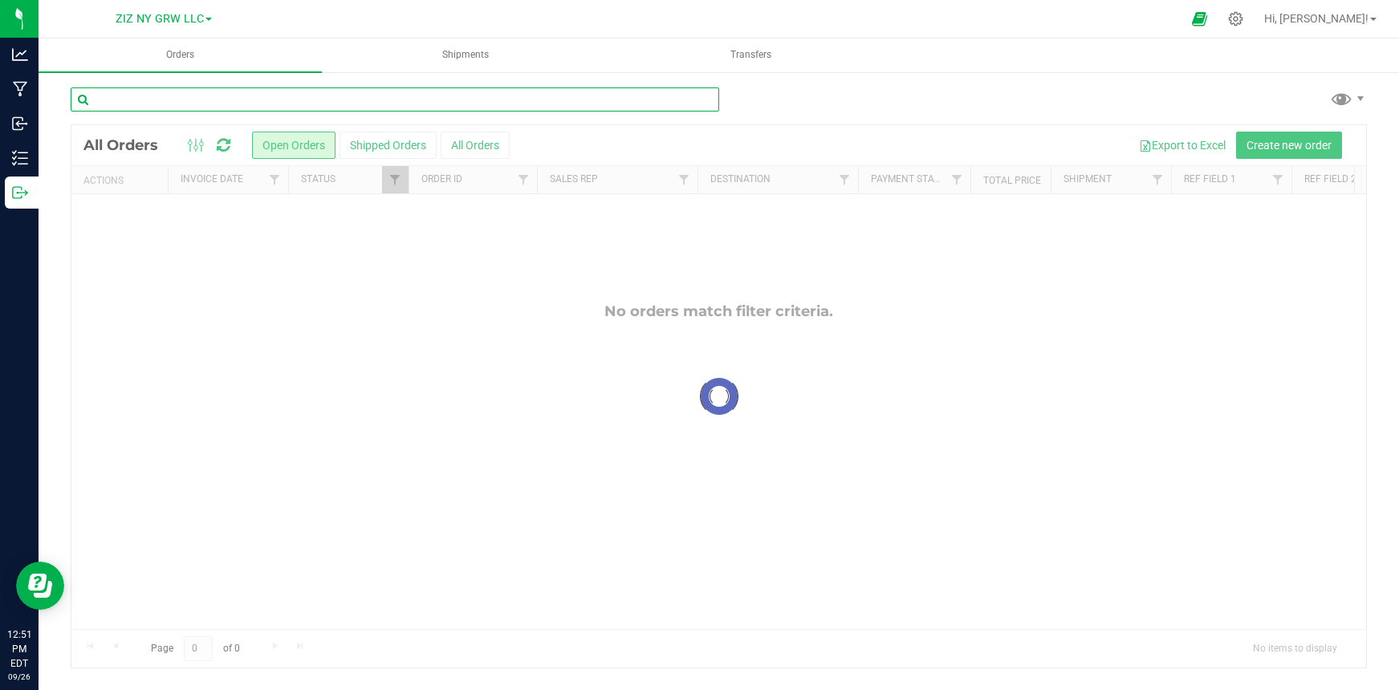
click at [262, 91] on input "text" at bounding box center [395, 99] width 649 height 24
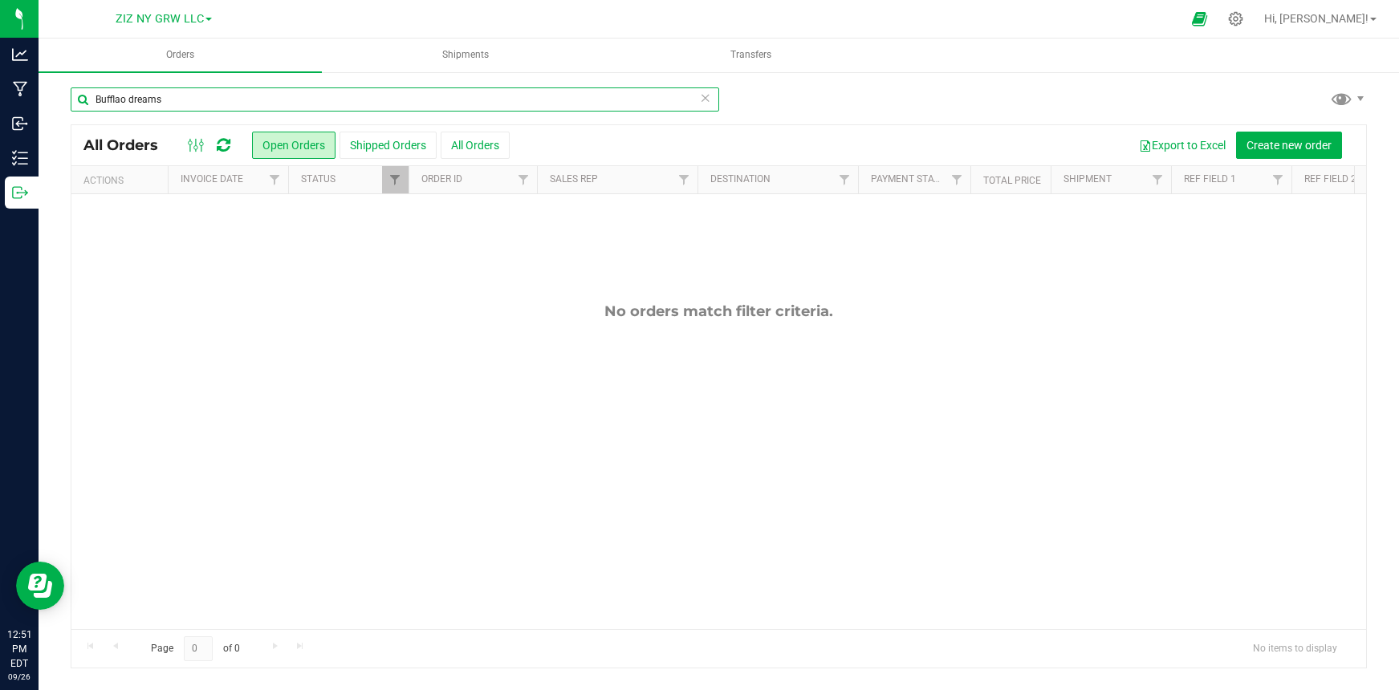
click at [122, 100] on input "Bufflao dreams" at bounding box center [395, 99] width 649 height 24
type input "Buffalo dreams"
drag, startPoint x: 170, startPoint y: 100, endPoint x: 70, endPoint y: 100, distance: 100.3
click at [71, 100] on input "Buffalo dreams" at bounding box center [395, 99] width 649 height 24
click at [182, 13] on span "ZIZ NY GRW LLC" at bounding box center [160, 19] width 88 height 14
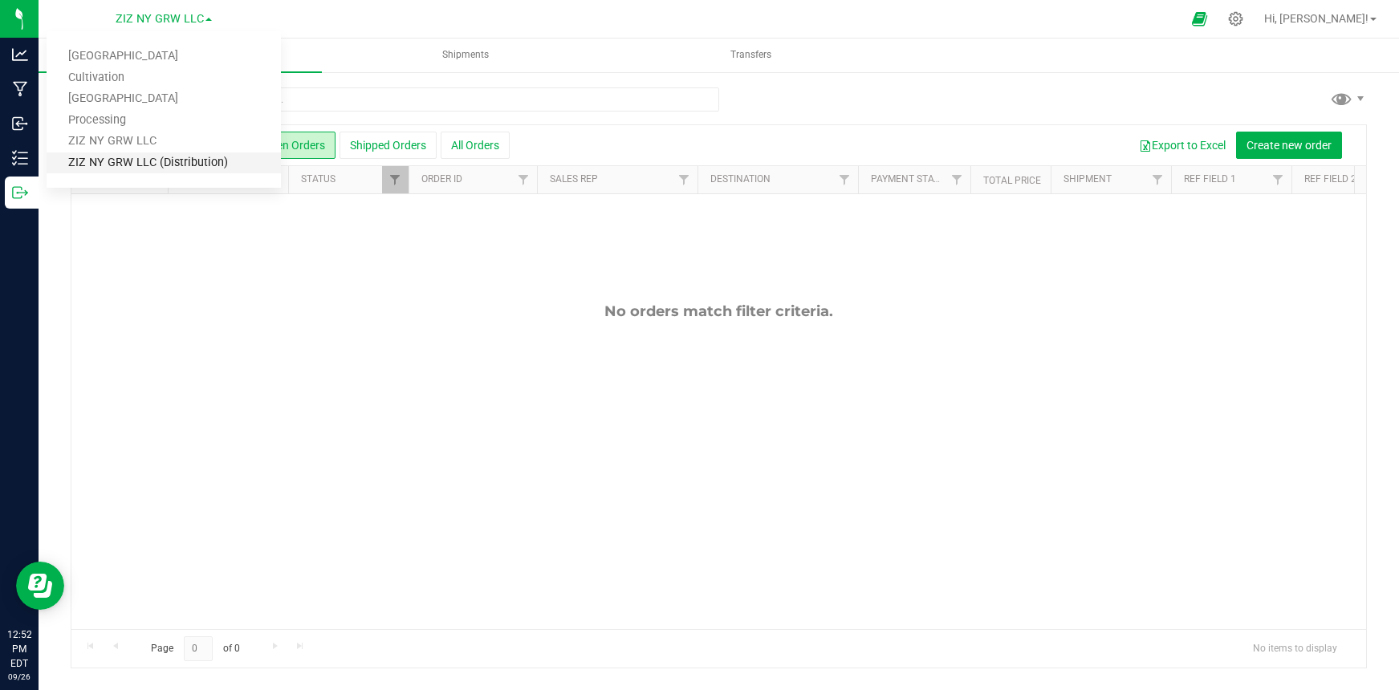
click at [191, 166] on link "ZIZ NY GRW LLC (Distribution)" at bounding box center [164, 163] width 234 height 22
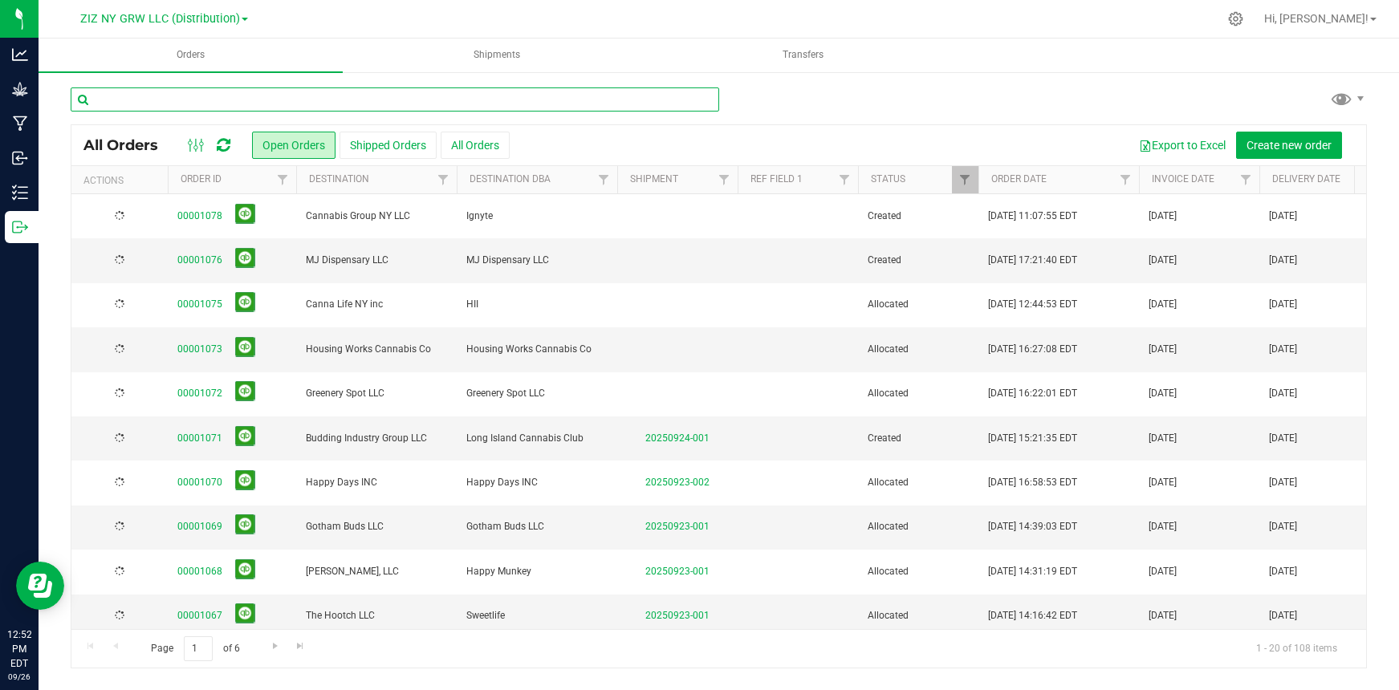
click at [189, 100] on input "text" at bounding box center [395, 99] width 649 height 24
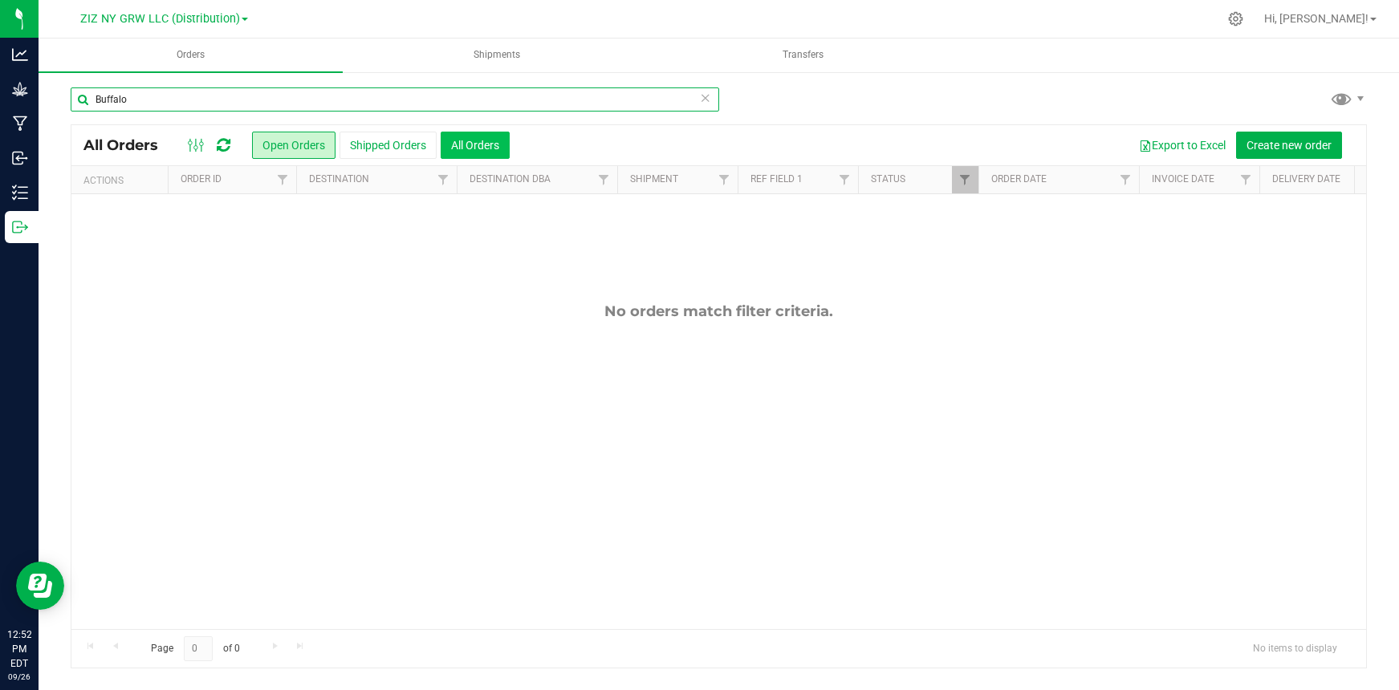
type input "Buffalo"
click at [476, 150] on button "All Orders" at bounding box center [475, 145] width 69 height 27
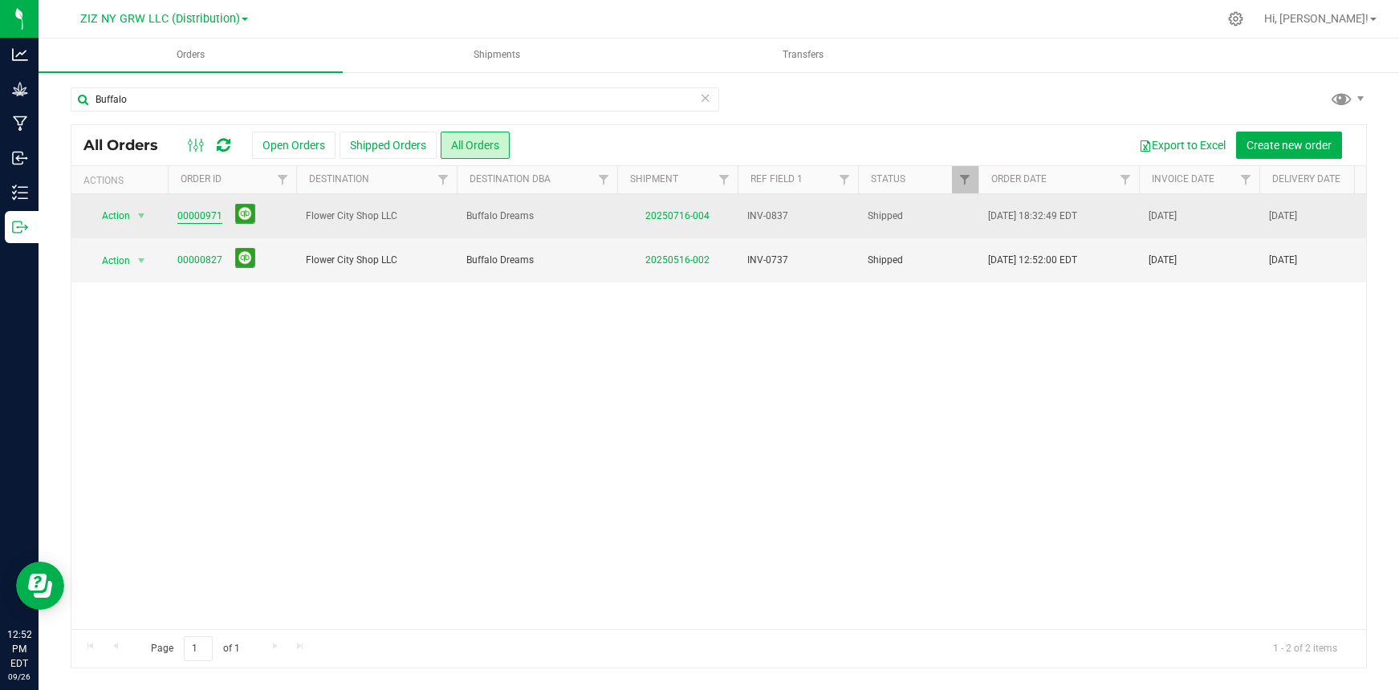
click at [208, 216] on link "00000971" at bounding box center [199, 216] width 45 height 15
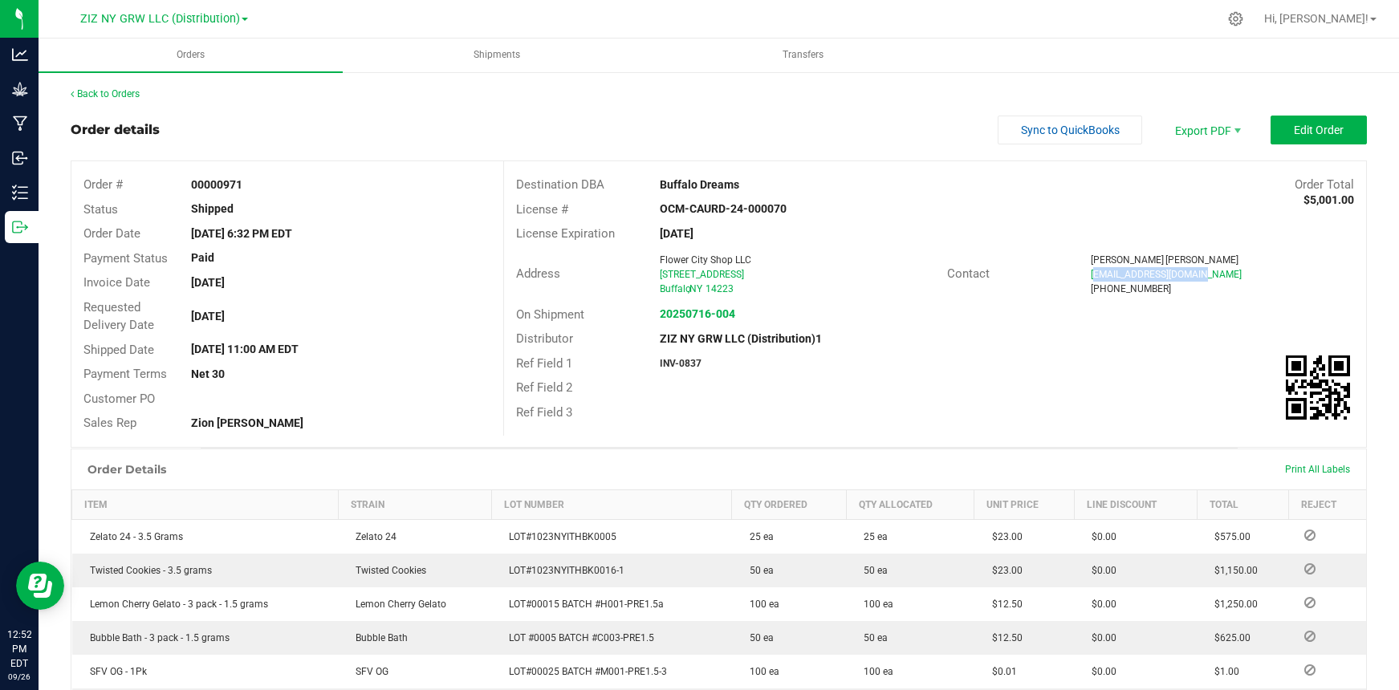
drag, startPoint x: 1083, startPoint y: 273, endPoint x: 1171, endPoint y: 277, distance: 88.4
click at [1189, 272] on span "[EMAIL_ADDRESS][DOMAIN_NAME]" at bounding box center [1166, 274] width 151 height 11
click at [1079, 279] on div "[PERSON_NAME] [EMAIL_ADDRESS][DOMAIN_NAME] [PHONE_NUMBER]" at bounding box center [1222, 274] width 287 height 43
drag, startPoint x: 1082, startPoint y: 275, endPoint x: 1181, endPoint y: 269, distance: 99.7
click at [1194, 275] on div "[EMAIL_ADDRESS][DOMAIN_NAME]" at bounding box center [1222, 274] width 263 height 14
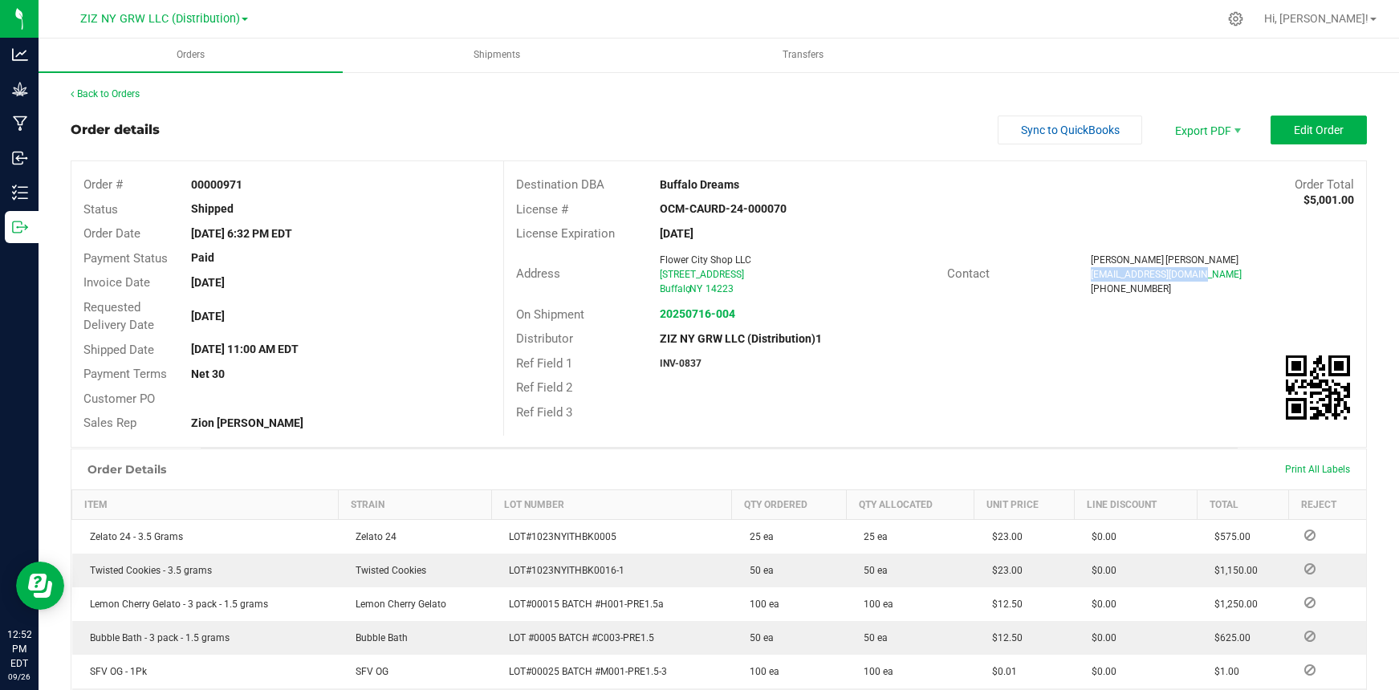
copy span "[EMAIL_ADDRESS][DOMAIN_NAME]"
click at [134, 96] on link "Back to Orders" at bounding box center [105, 93] width 69 height 11
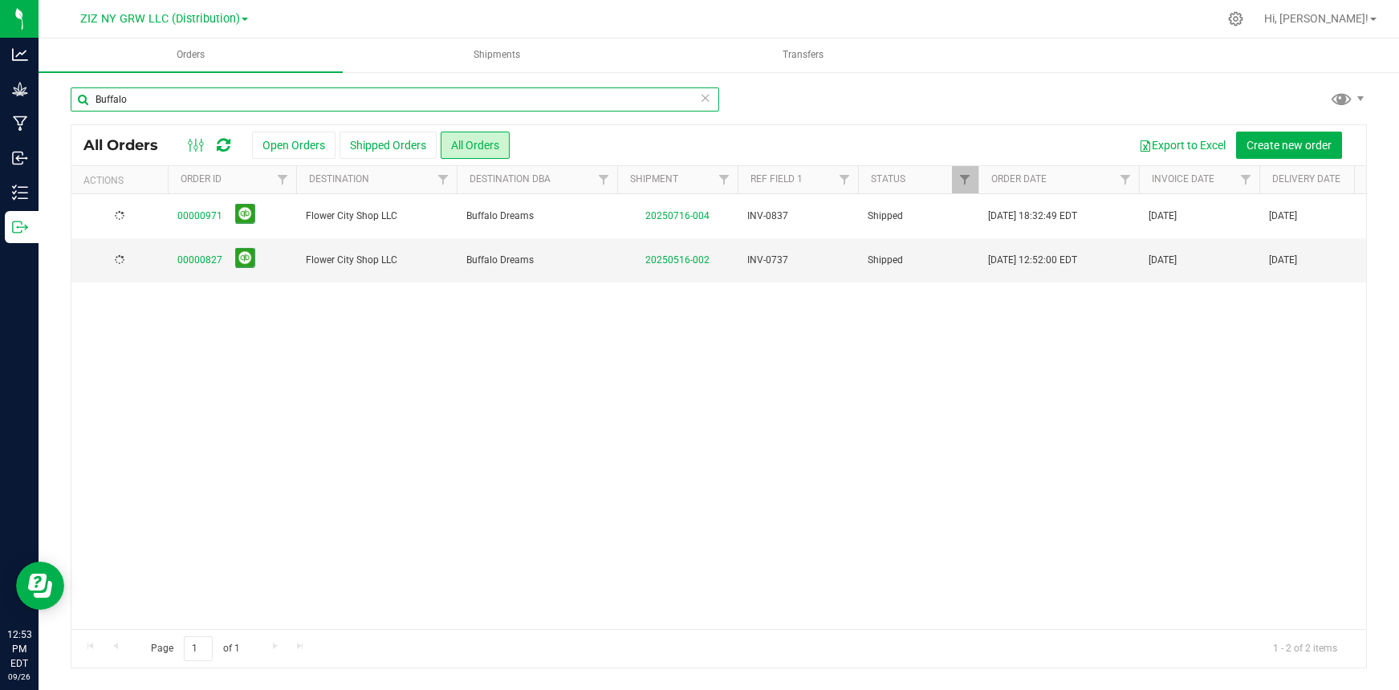
drag, startPoint x: 136, startPoint y: 99, endPoint x: -18, endPoint y: 67, distance: 157.2
click at [0, 67] on html "Analytics Grow Manufacturing Inbound Inventory Outbound 12:53 PM EDT [DATE] 09/…" at bounding box center [699, 345] width 1399 height 690
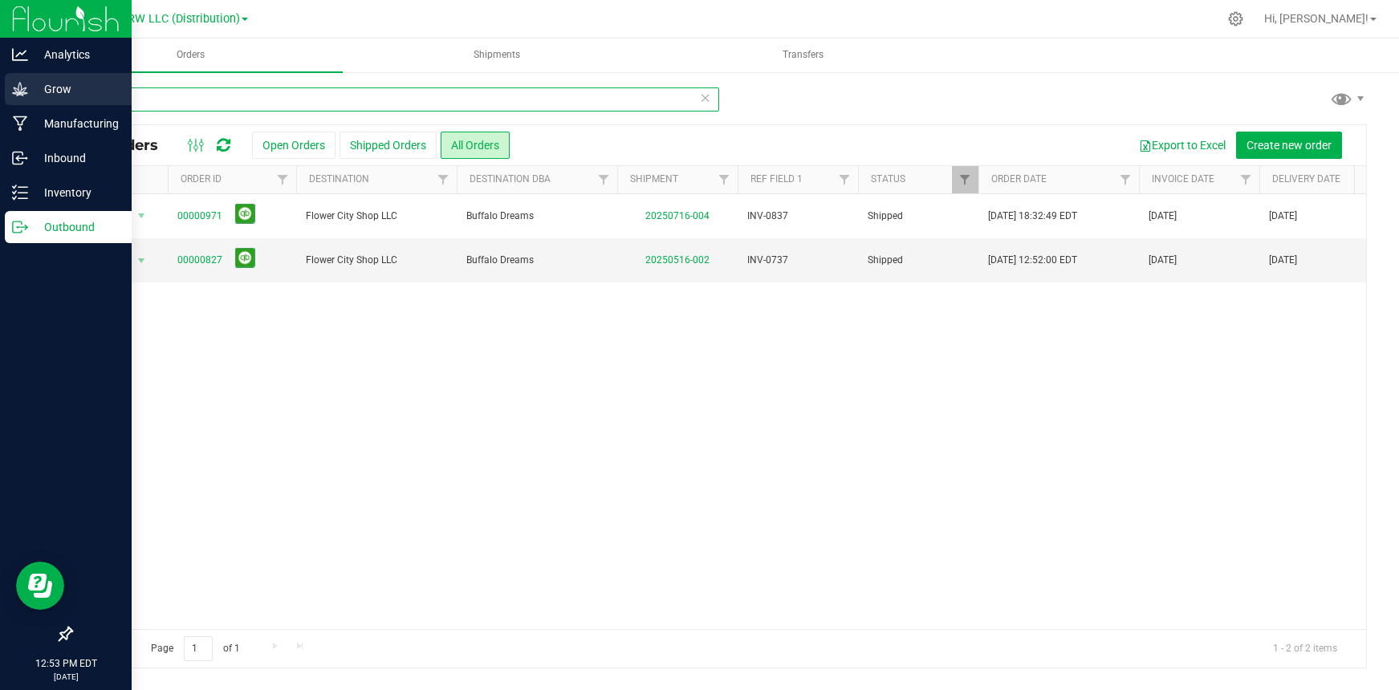
type input "mj"
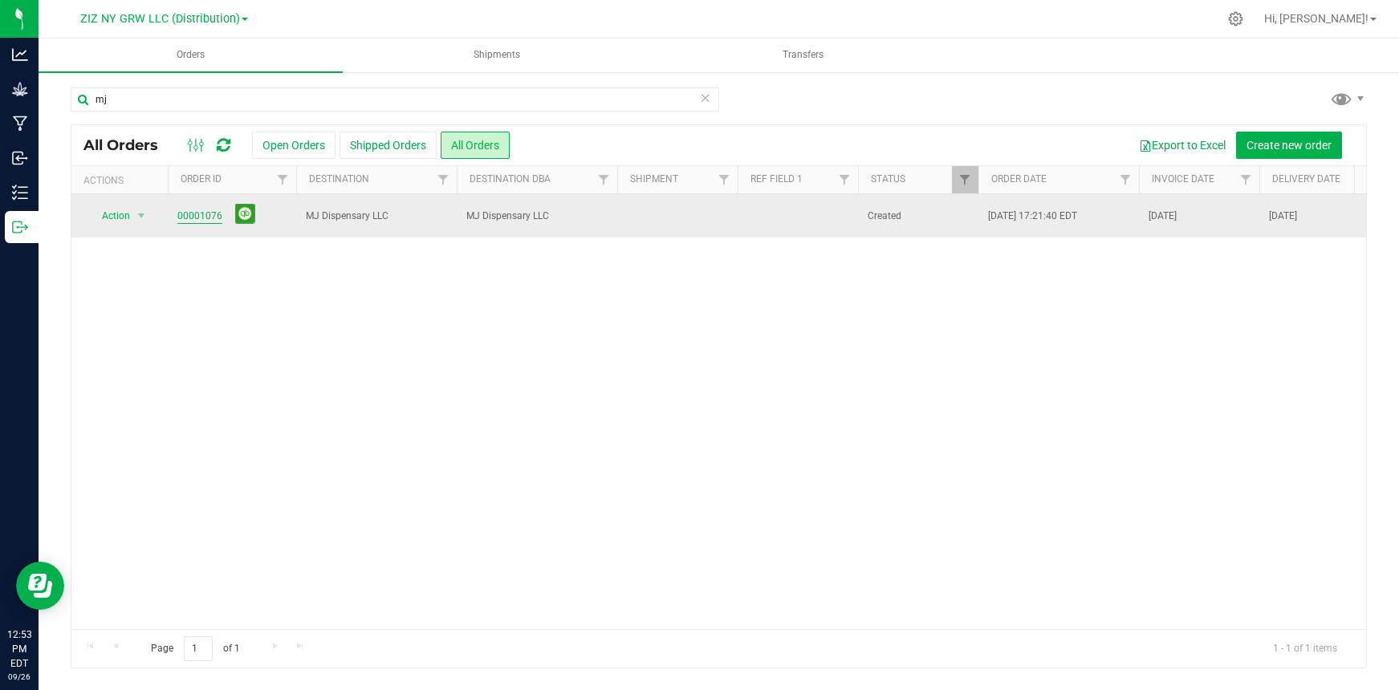
click at [189, 219] on link "00001076" at bounding box center [199, 216] width 45 height 15
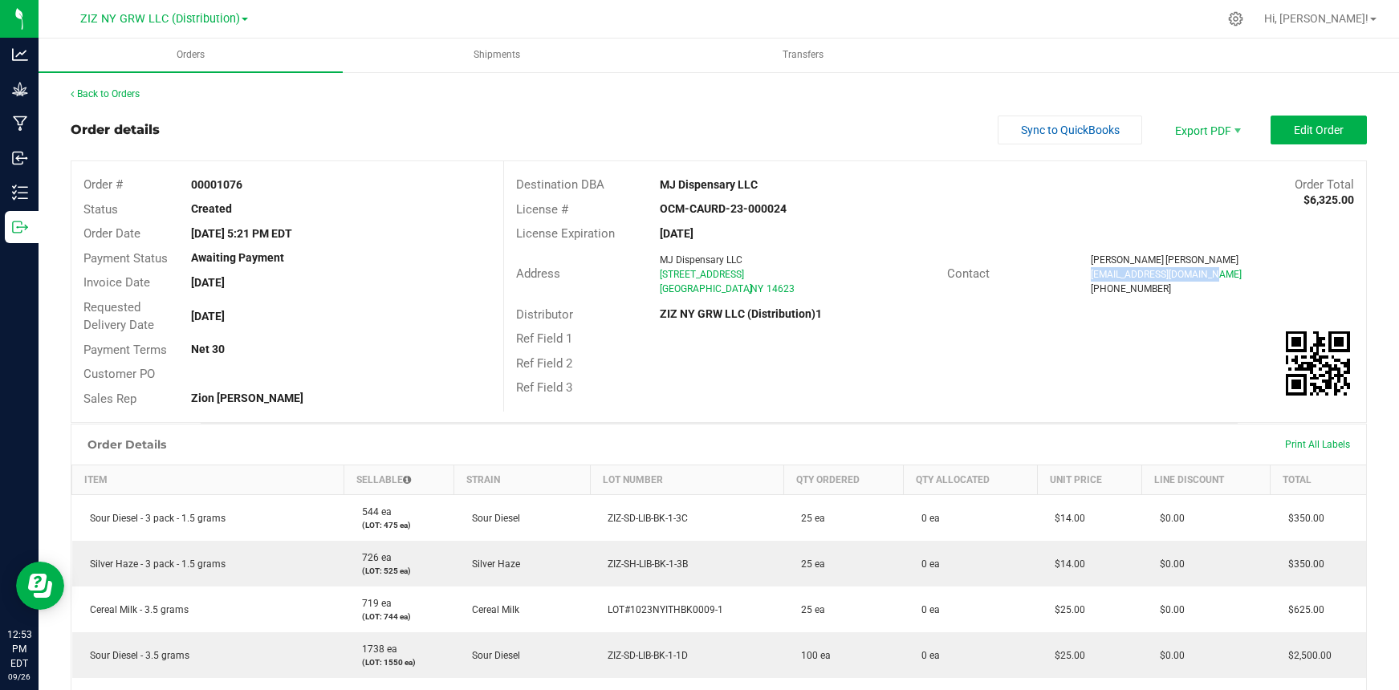
drag, startPoint x: 1081, startPoint y: 274, endPoint x: 1198, endPoint y: 279, distance: 117.3
click at [1198, 279] on div "[EMAIL_ADDRESS][DOMAIN_NAME]" at bounding box center [1222, 274] width 263 height 14
copy span "[EMAIL_ADDRESS][DOMAIN_NAME]"
click at [103, 95] on link "Back to Orders" at bounding box center [105, 93] width 69 height 11
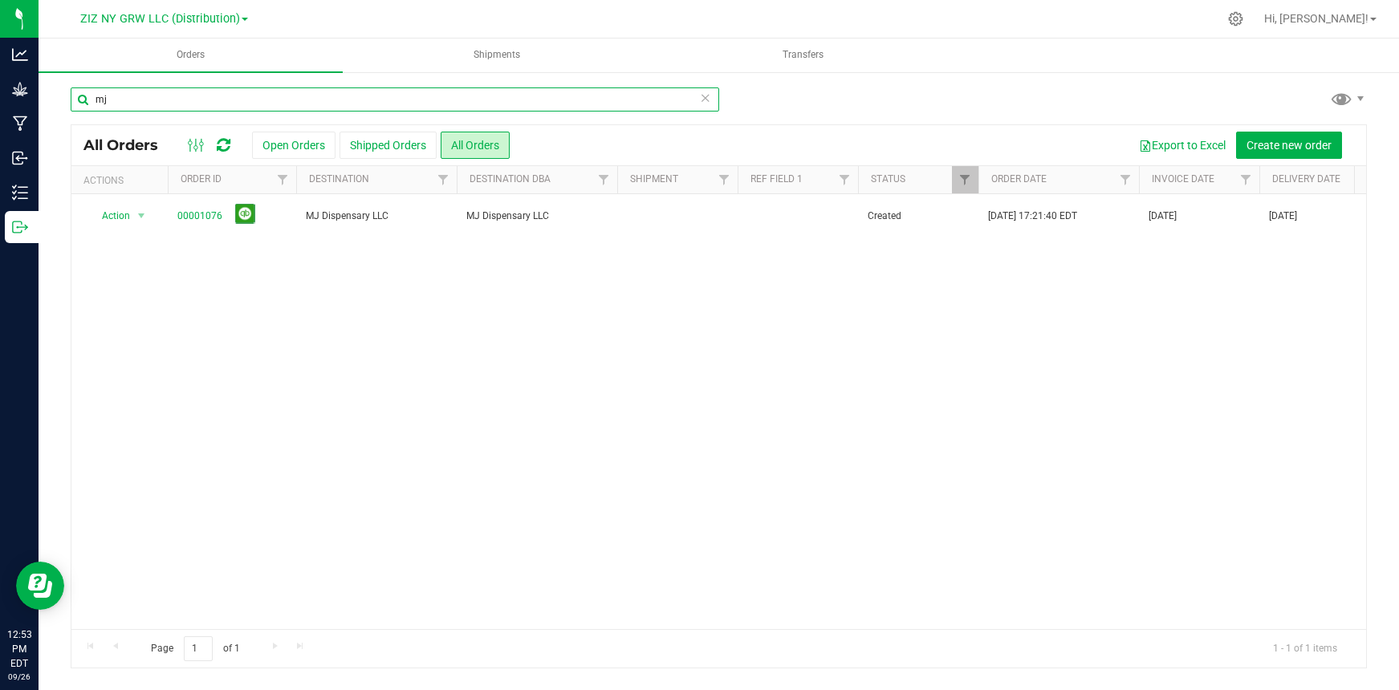
drag, startPoint x: 161, startPoint y: 91, endPoint x: 74, endPoint y: 95, distance: 87.5
click at [74, 95] on input "mj" at bounding box center [395, 99] width 649 height 24
drag, startPoint x: 108, startPoint y: 101, endPoint x: 87, endPoint y: 94, distance: 21.3
click at [87, 94] on input "mj" at bounding box center [395, 99] width 649 height 24
type input "eastleaf"
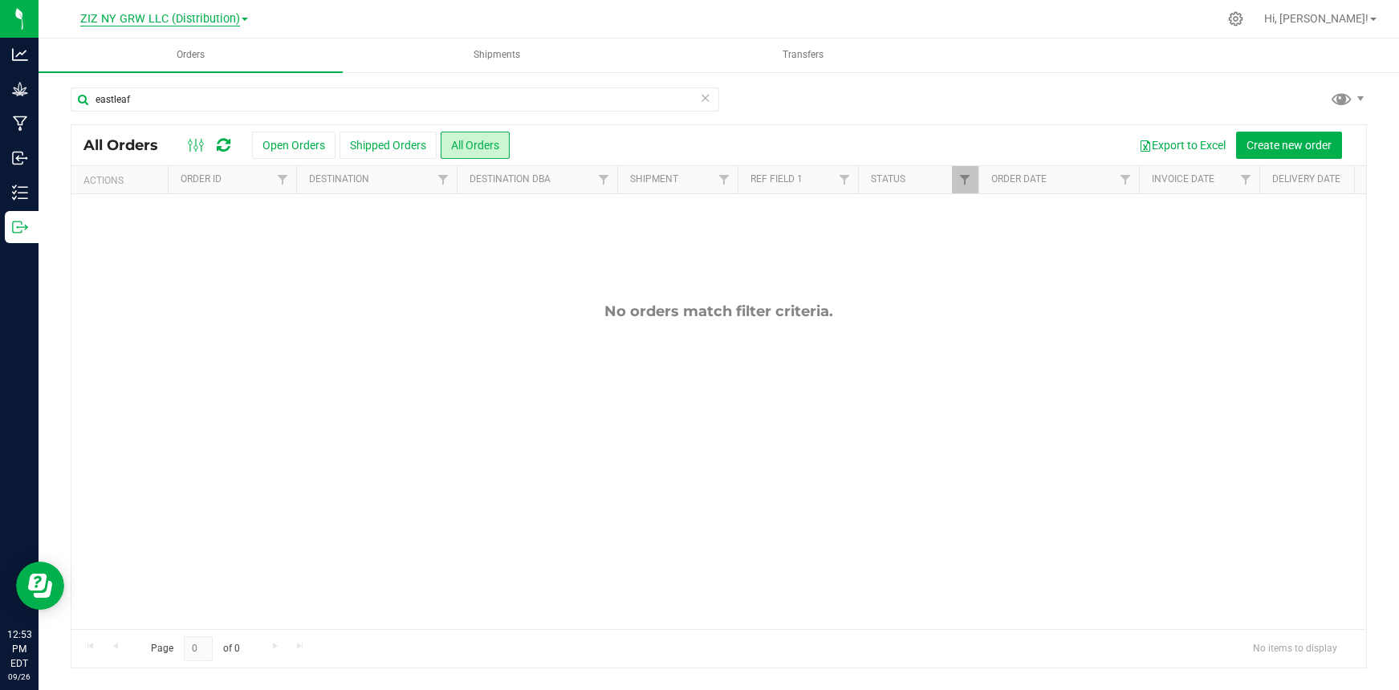
click at [224, 18] on span "ZIZ NY GRW LLC (Distribution)" at bounding box center [160, 19] width 160 height 14
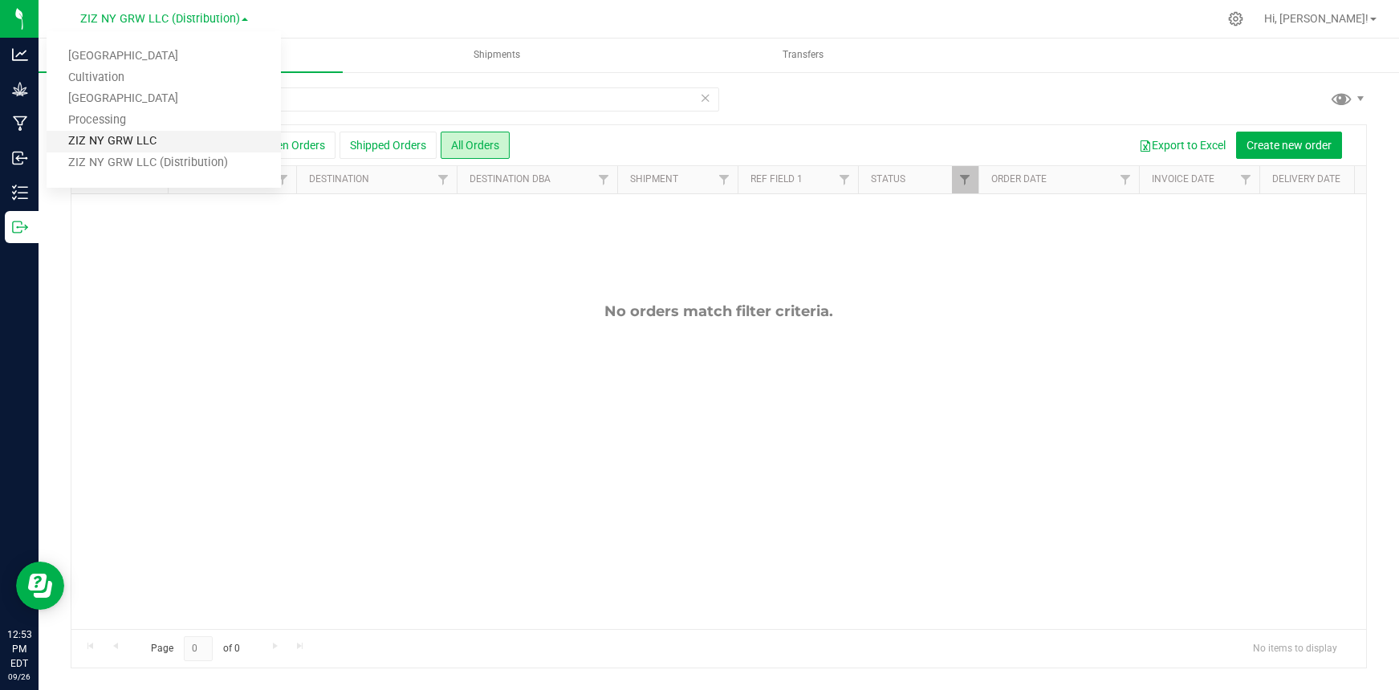
click at [196, 150] on link "ZIZ NY GRW LLC" at bounding box center [164, 142] width 234 height 22
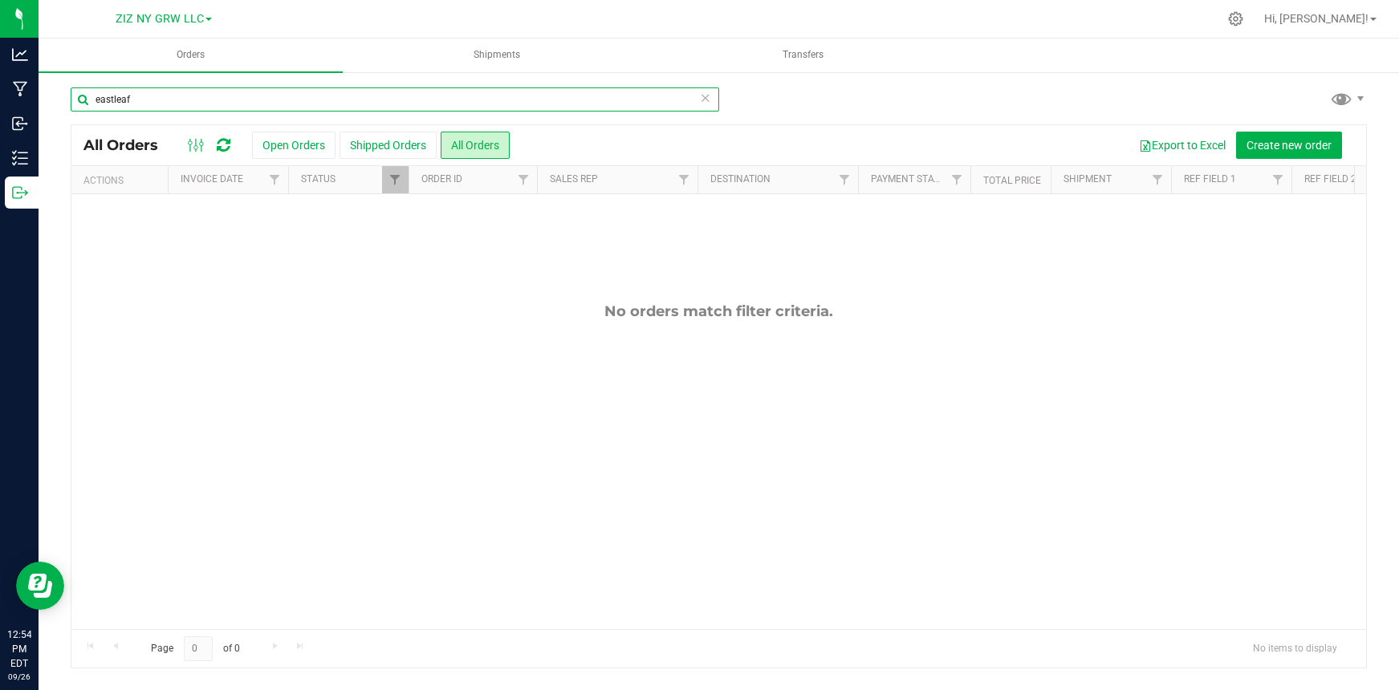
drag, startPoint x: 150, startPoint y: 100, endPoint x: 53, endPoint y: 79, distance: 99.2
click at [51, 79] on div "eastleaf All Orders Open Orders Shipped Orders All Orders Export to Excel Creat…" at bounding box center [719, 378] width 1360 height 614
type input "herbalwai"
click at [191, 13] on span "ZIZ NY GRW LLC" at bounding box center [160, 19] width 88 height 14
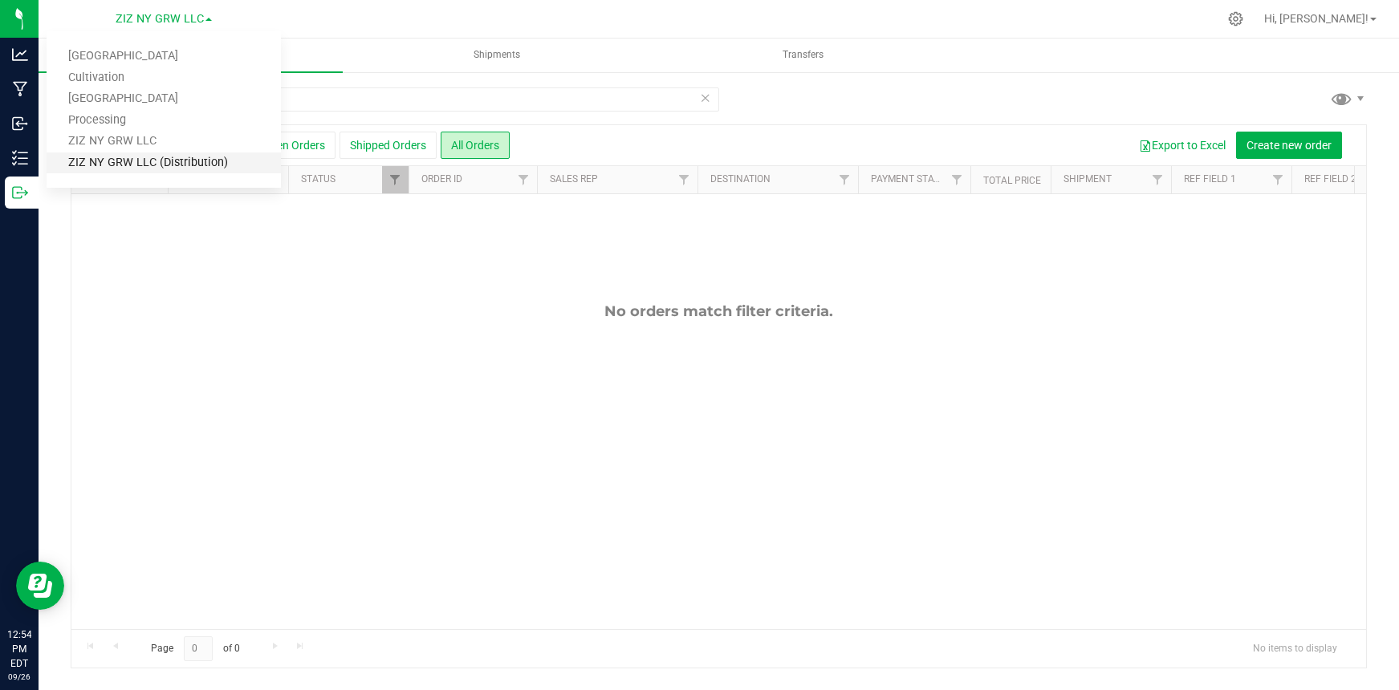
click at [188, 158] on link "ZIZ NY GRW LLC (Distribution)" at bounding box center [164, 163] width 234 height 22
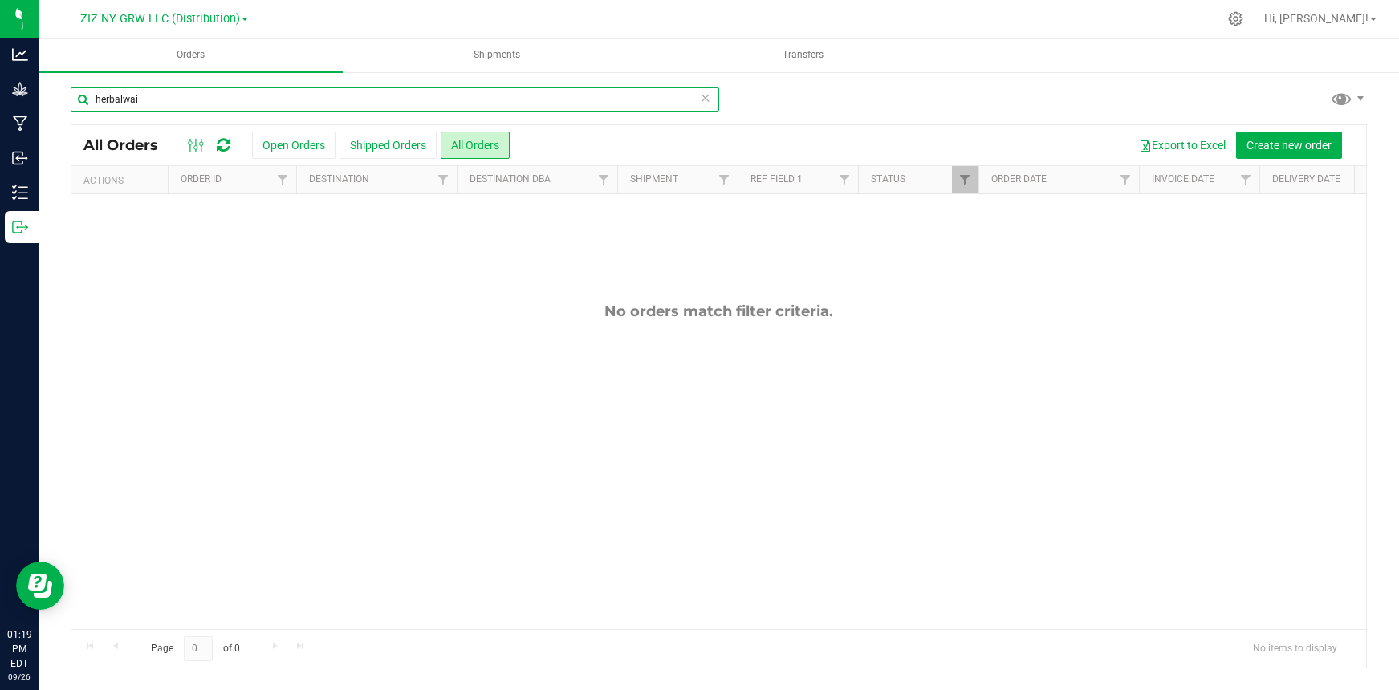
drag, startPoint x: 213, startPoint y: 105, endPoint x: 197, endPoint y: 100, distance: 17.5
click at [209, 104] on input "herbalwai" at bounding box center [395, 99] width 649 height 24
drag, startPoint x: 175, startPoint y: 93, endPoint x: 81, endPoint y: 108, distance: 95.1
click at [81, 108] on input "herbalwai" at bounding box center [395, 99] width 649 height 24
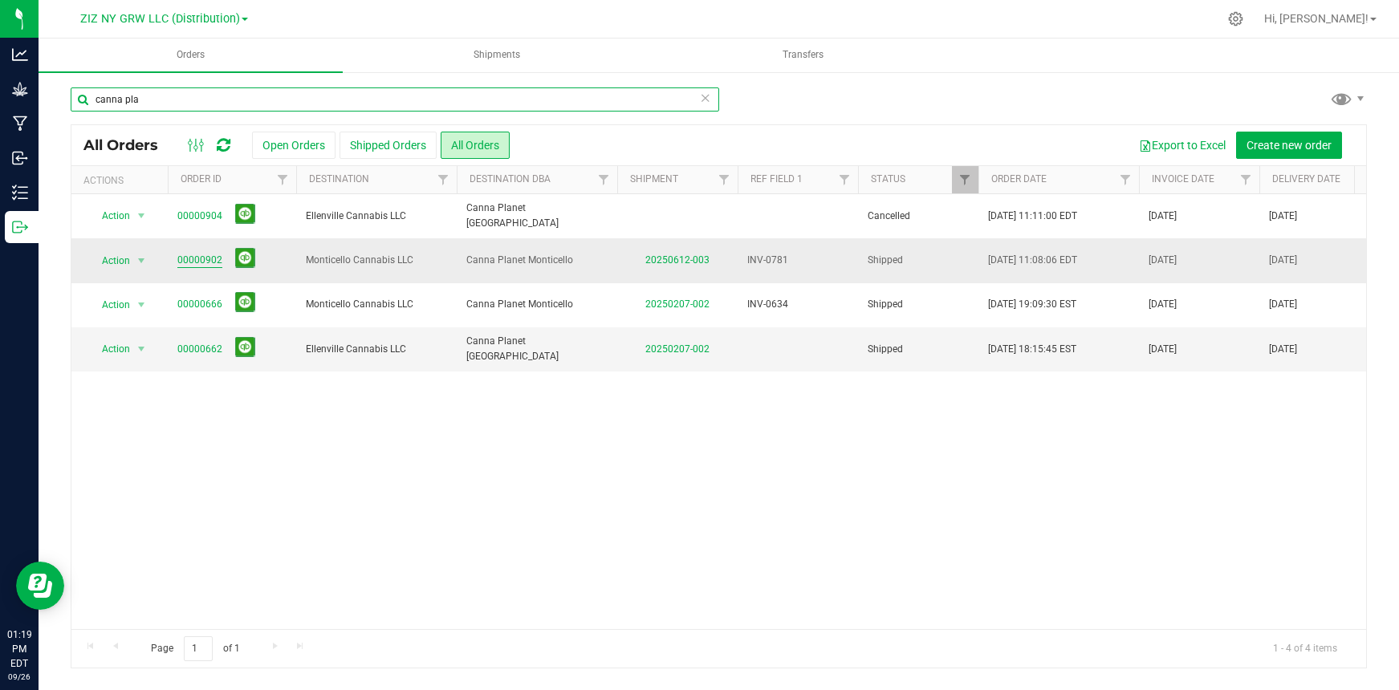
type input "canna pla"
click at [199, 262] on link "00000902" at bounding box center [199, 260] width 45 height 15
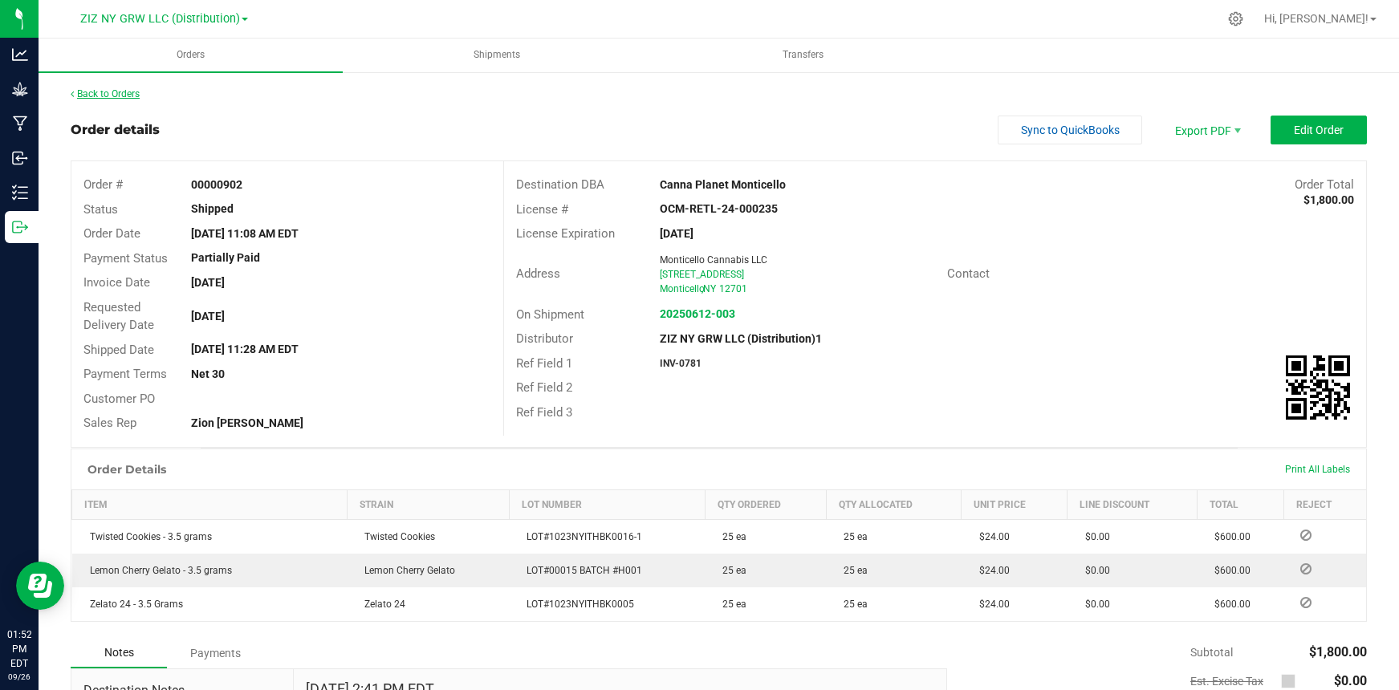
click at [128, 97] on link "Back to Orders" at bounding box center [105, 93] width 69 height 11
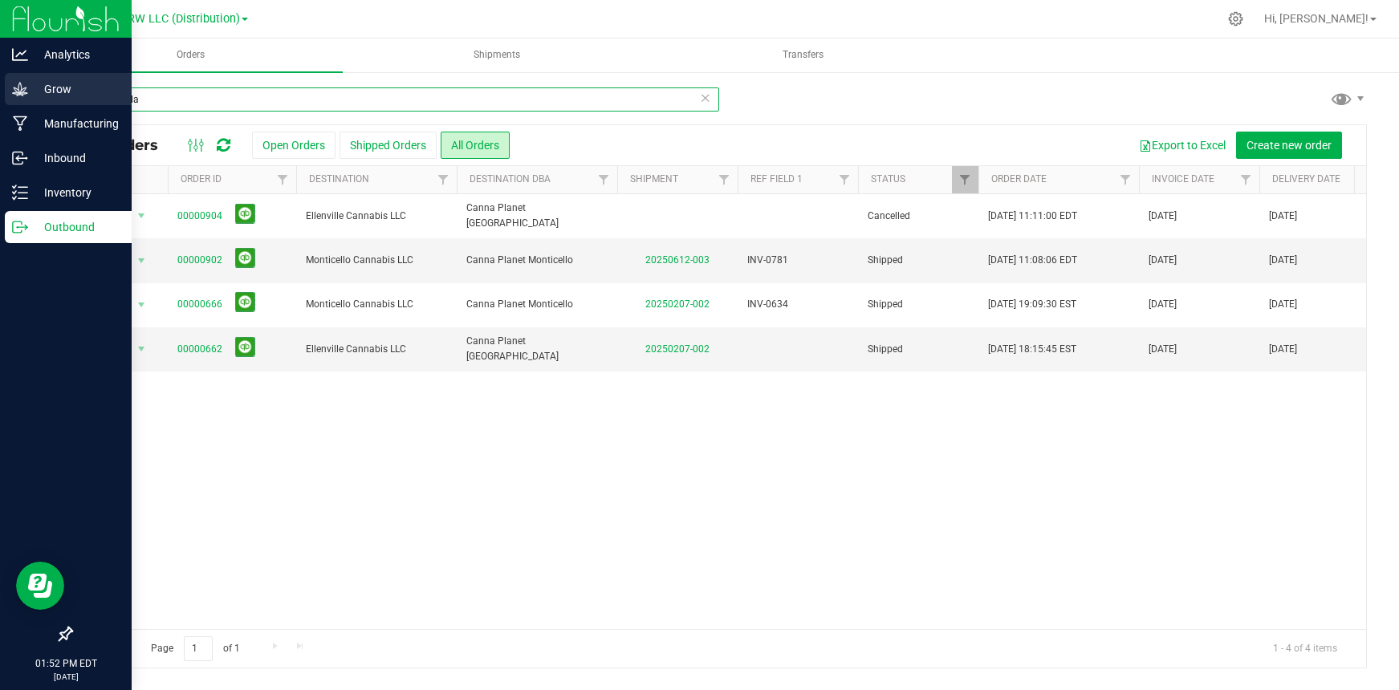
drag, startPoint x: 164, startPoint y: 101, endPoint x: 30, endPoint y: 83, distance: 134.5
click at [30, 83] on div "Analytics Grow Manufacturing Inbound Inventory Outbound 01:52 PM EDT [DATE] 09/…" at bounding box center [699, 345] width 1399 height 690
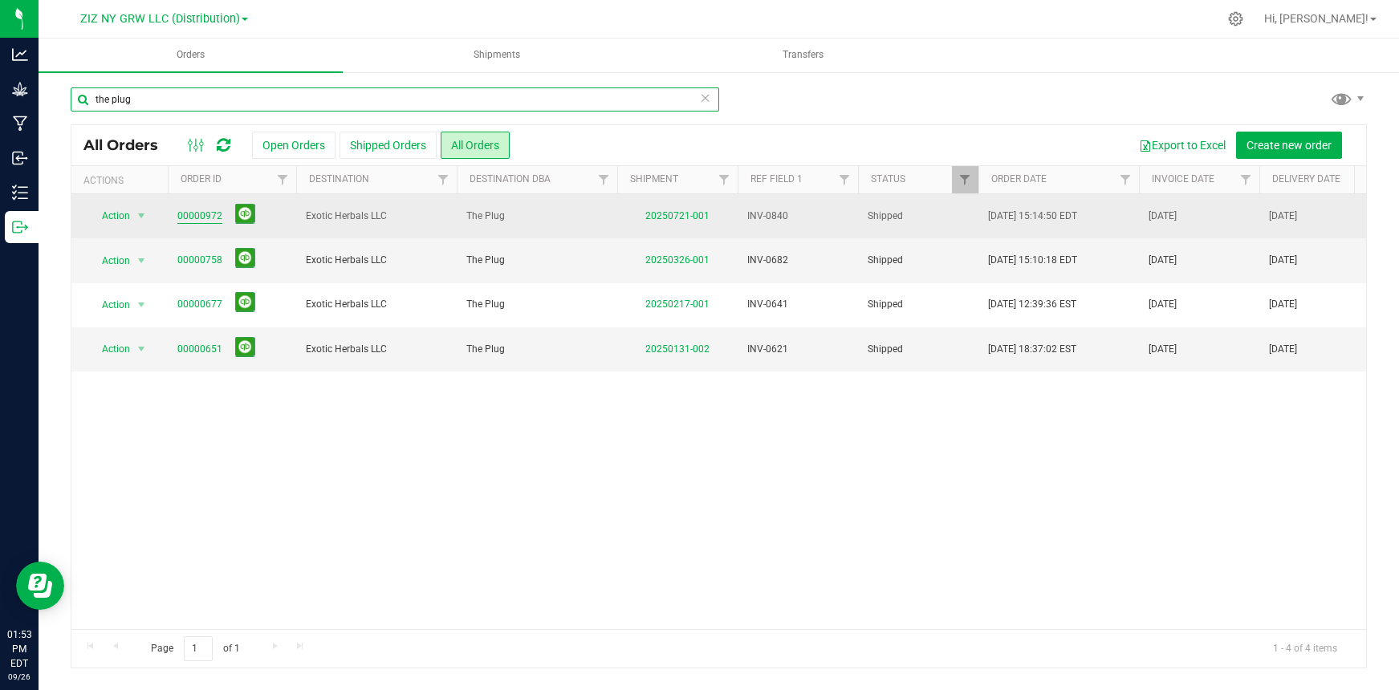
type input "the plug"
click at [207, 218] on link "00000972" at bounding box center [199, 216] width 45 height 15
